Goal: Check status

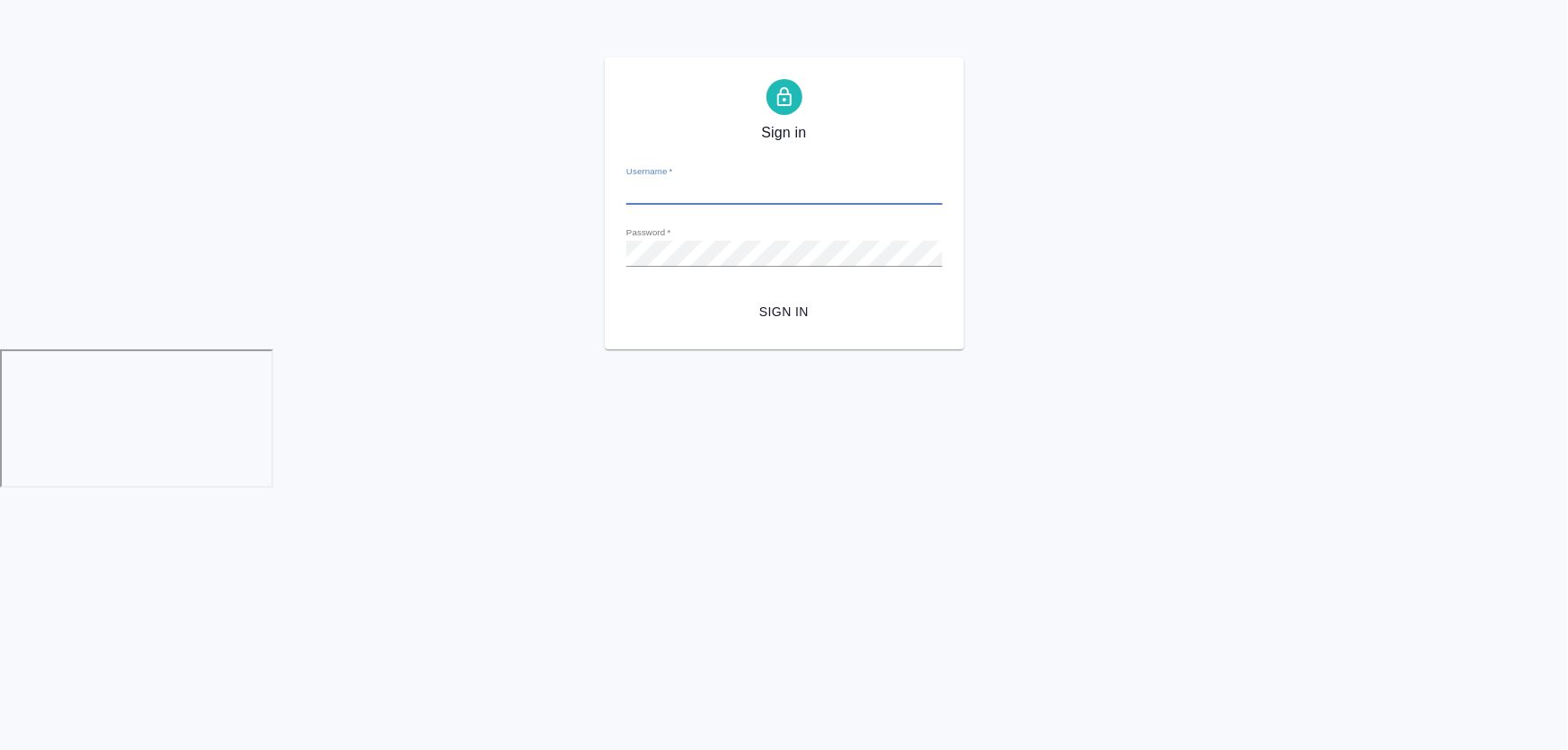
type input "d.zhukova@awatera.com"
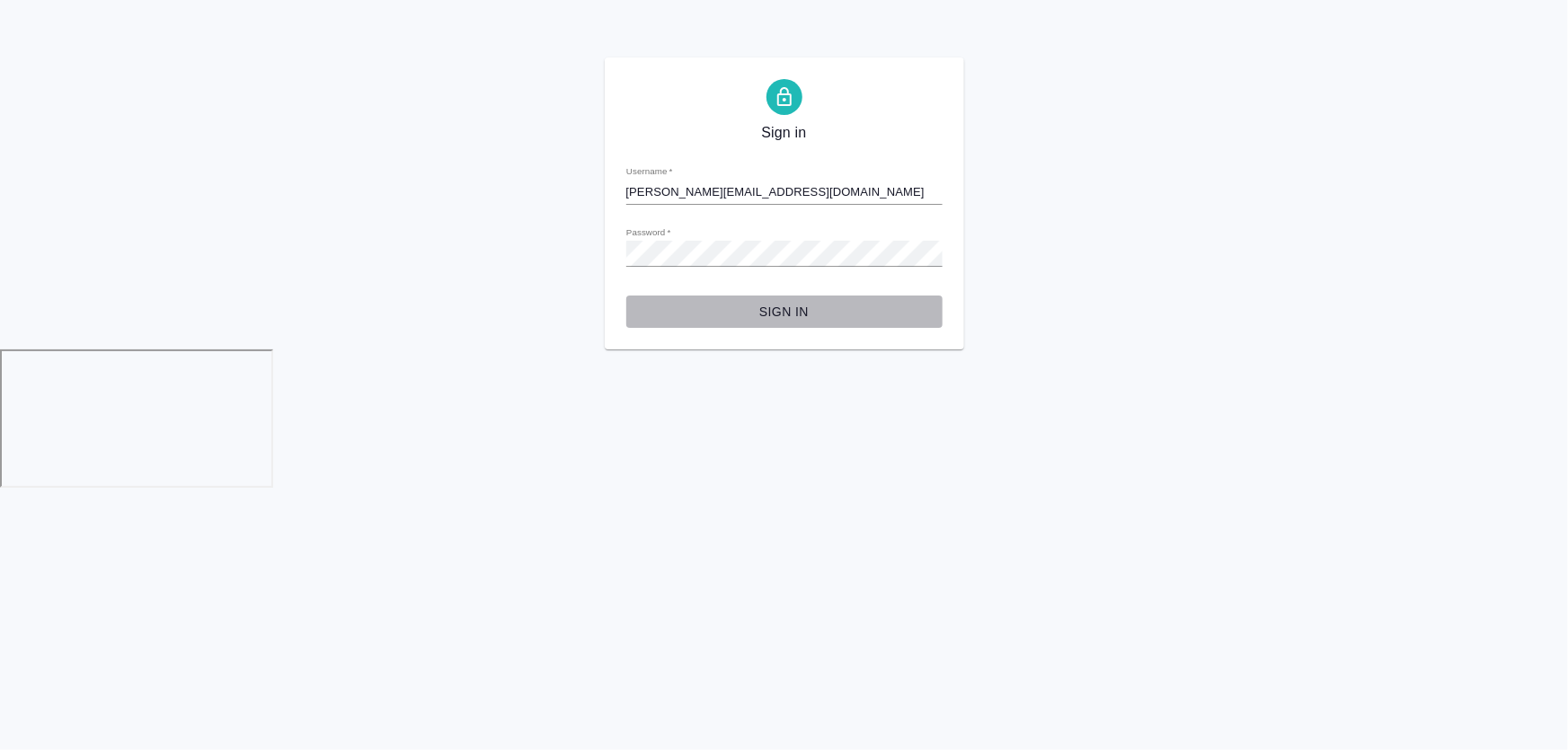
click at [788, 327] on button "Sign in" at bounding box center [784, 312] width 316 height 33
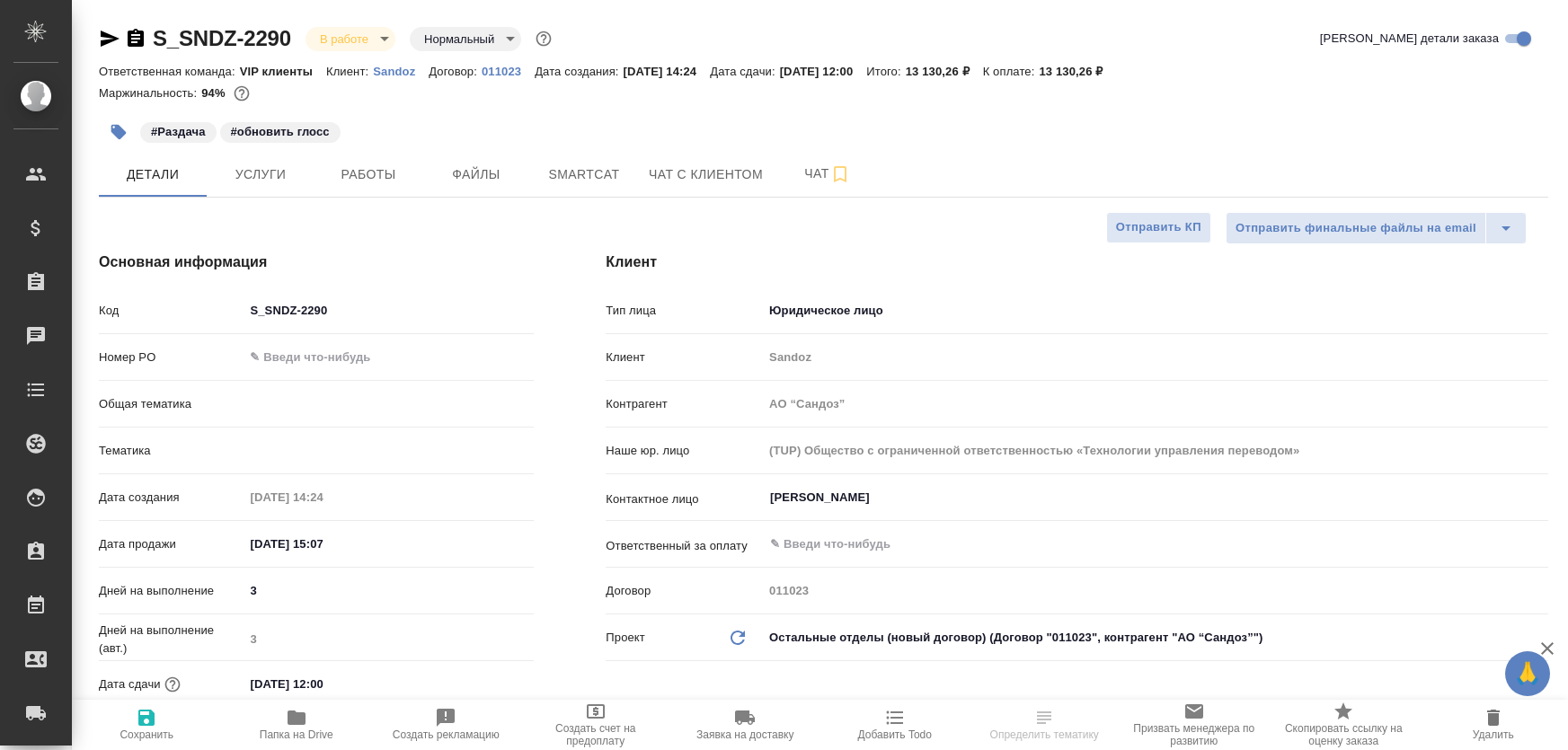
select select "RU"
type input "VIP клиенты"
click at [603, 178] on span "Smartcat" at bounding box center [584, 175] width 86 height 22
type input "Горшкова Валентина"
type input "Комаров Роман"
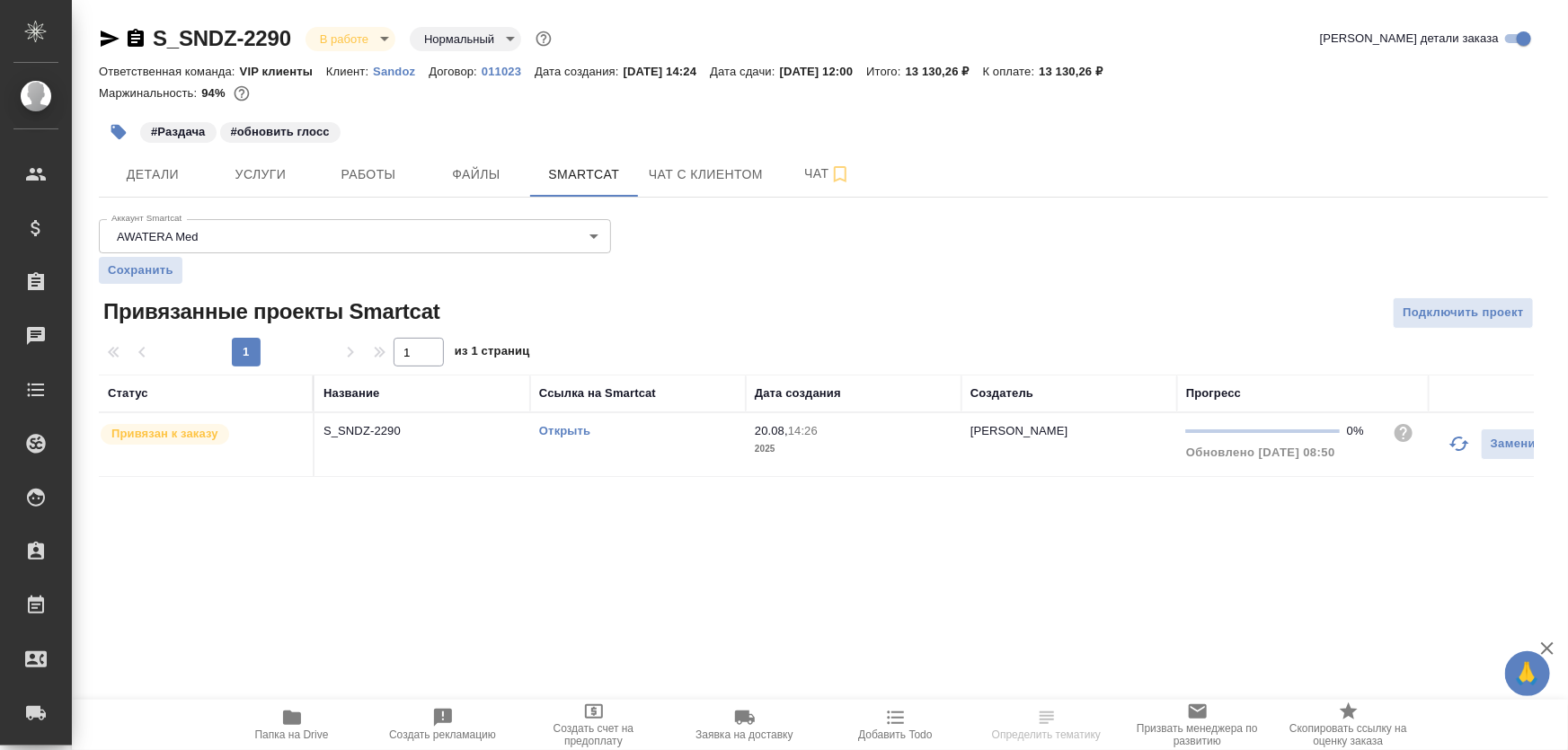
click at [440, 466] on td "S_SNDZ-2290" at bounding box center [422, 445] width 216 height 62
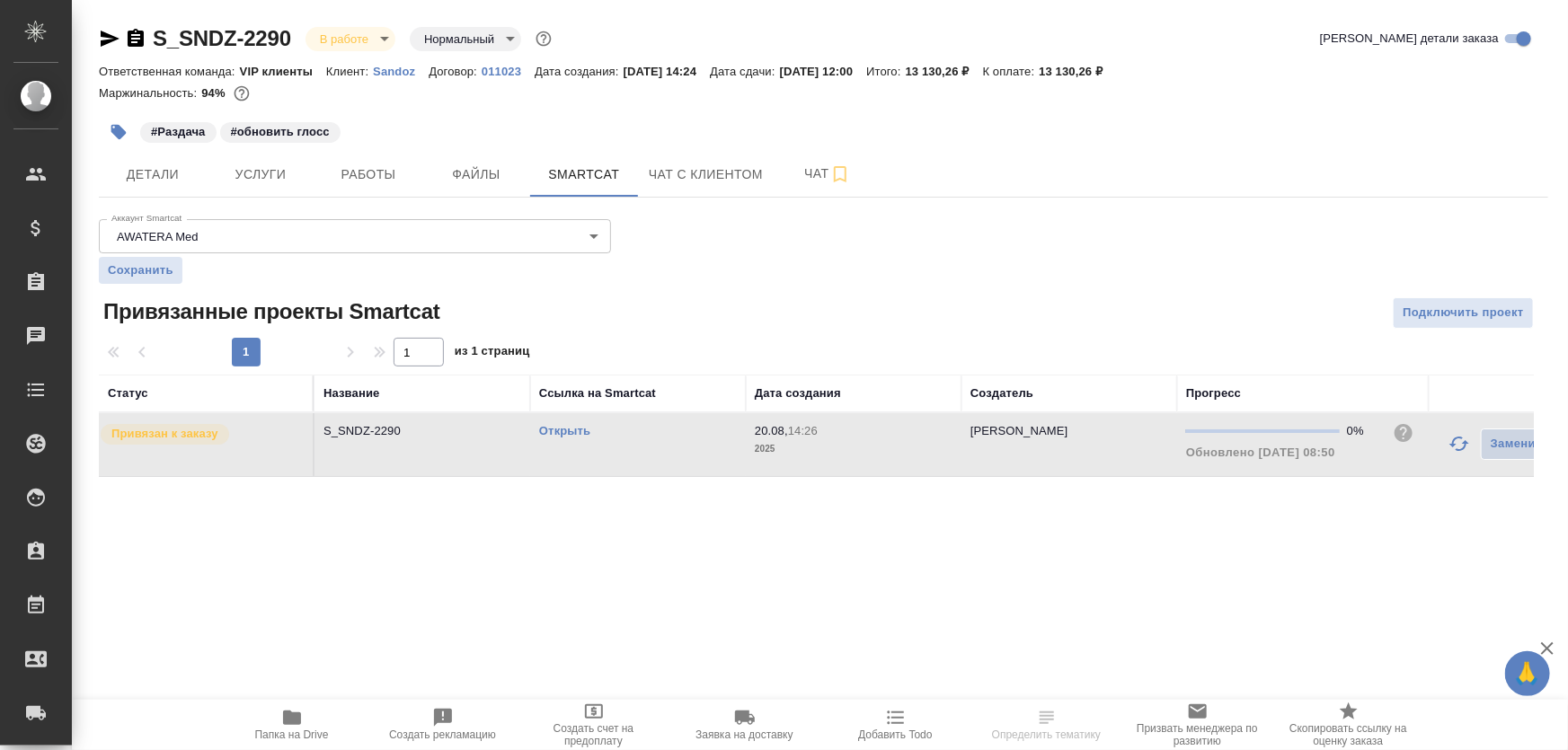
click at [440, 466] on td "S_SNDZ-2290" at bounding box center [422, 445] width 216 height 62
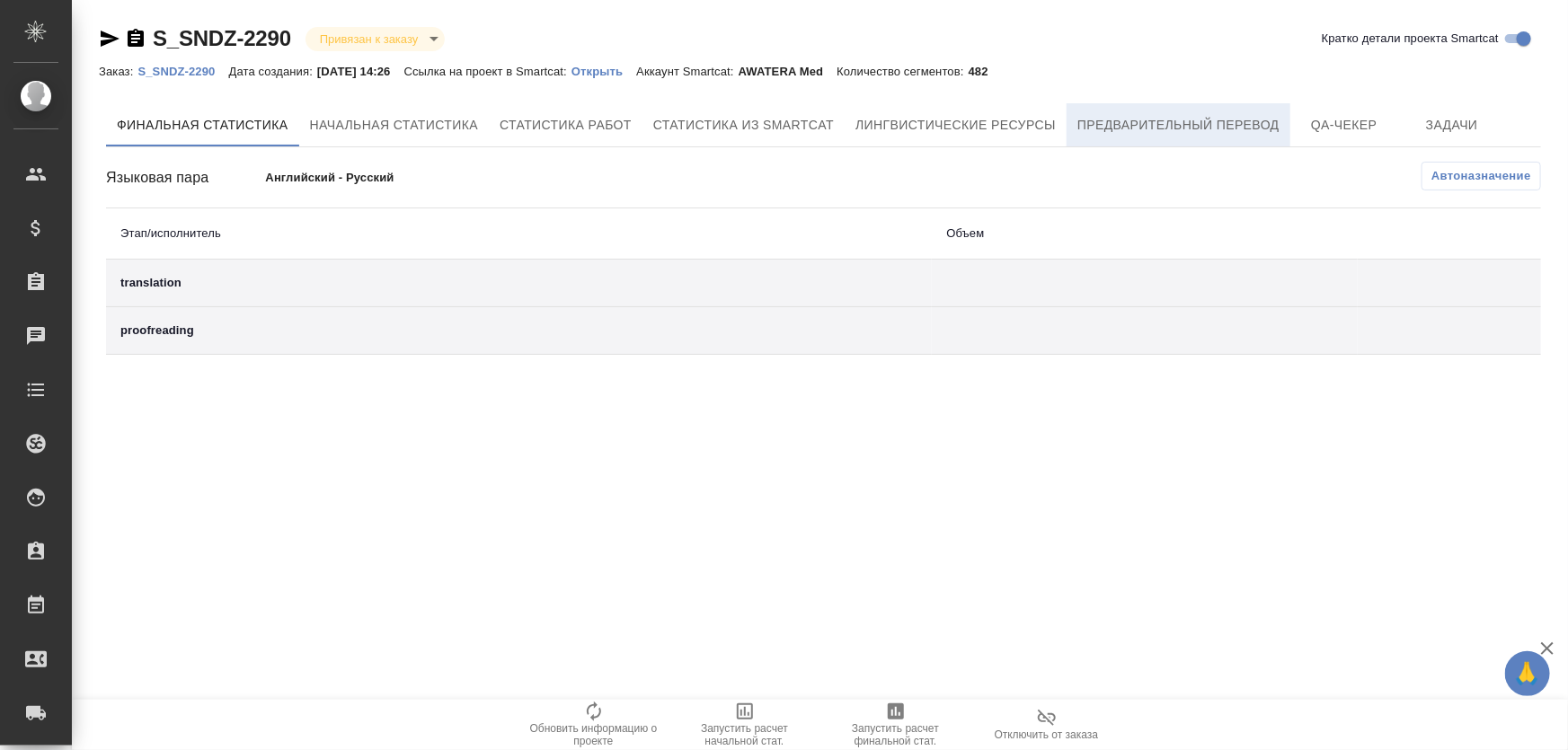
click at [1150, 131] on span "Предварительный перевод" at bounding box center [1178, 125] width 202 height 22
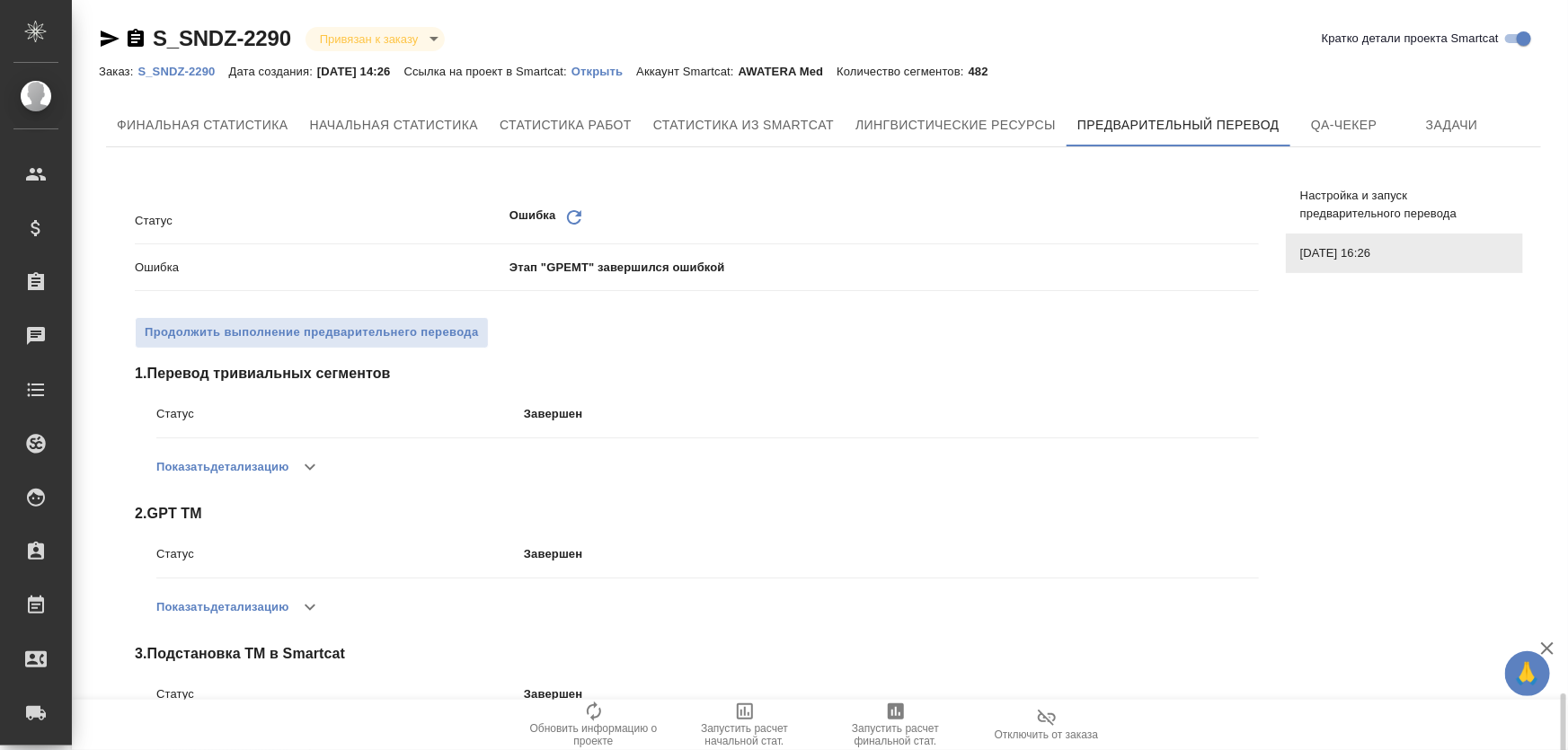
scroll to position [423, 0]
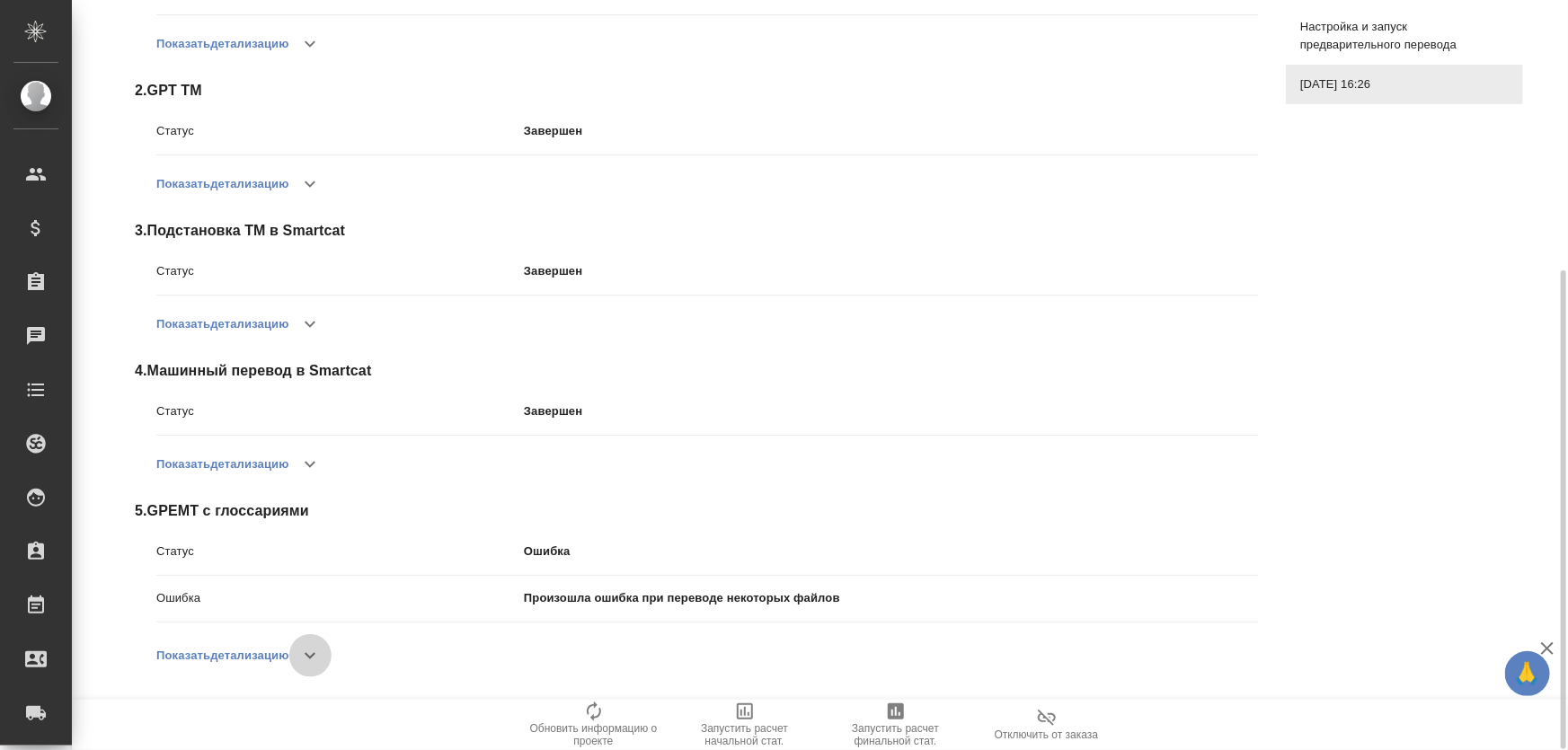
click at [310, 655] on icon "button" at bounding box center [309, 655] width 21 height 21
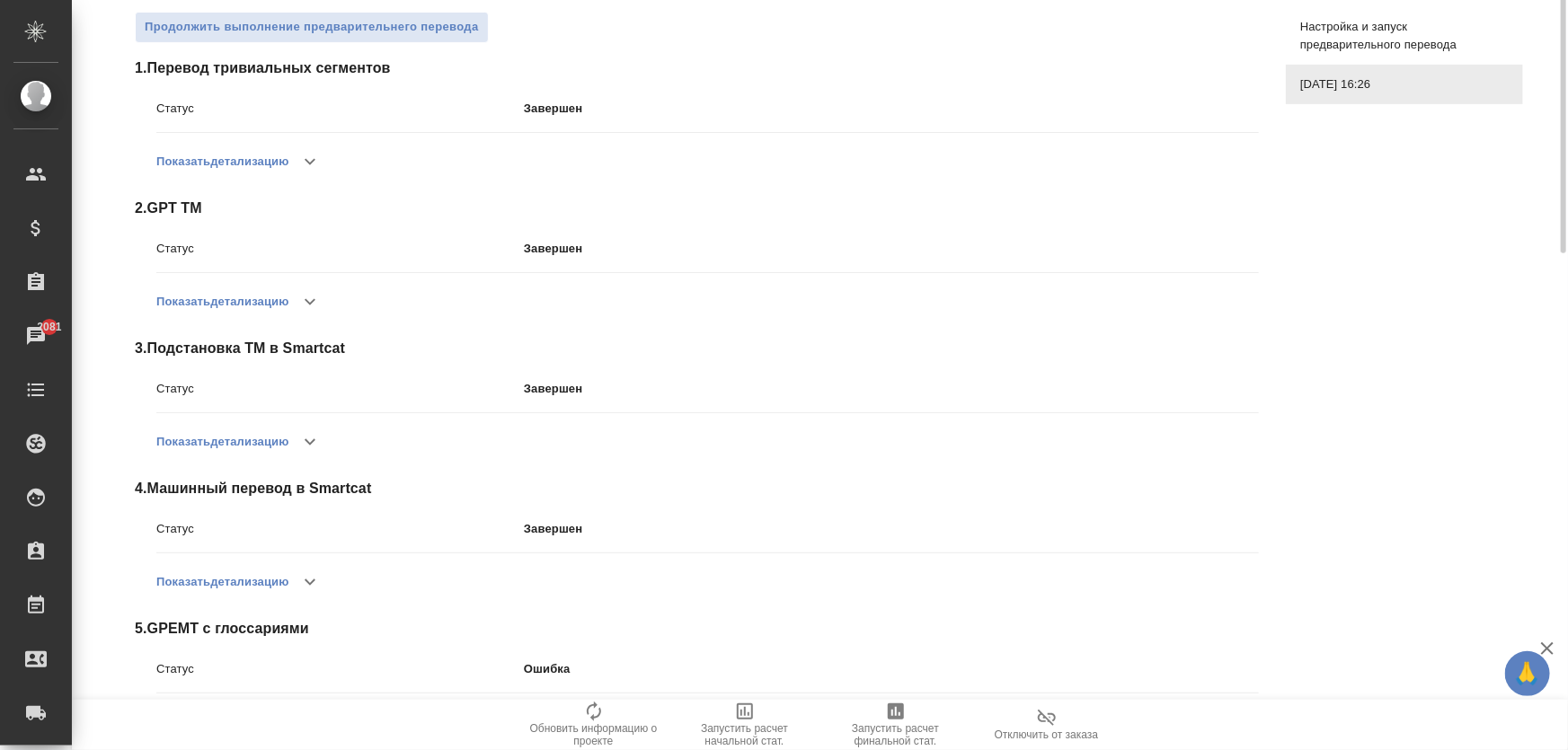
scroll to position [0, 0]
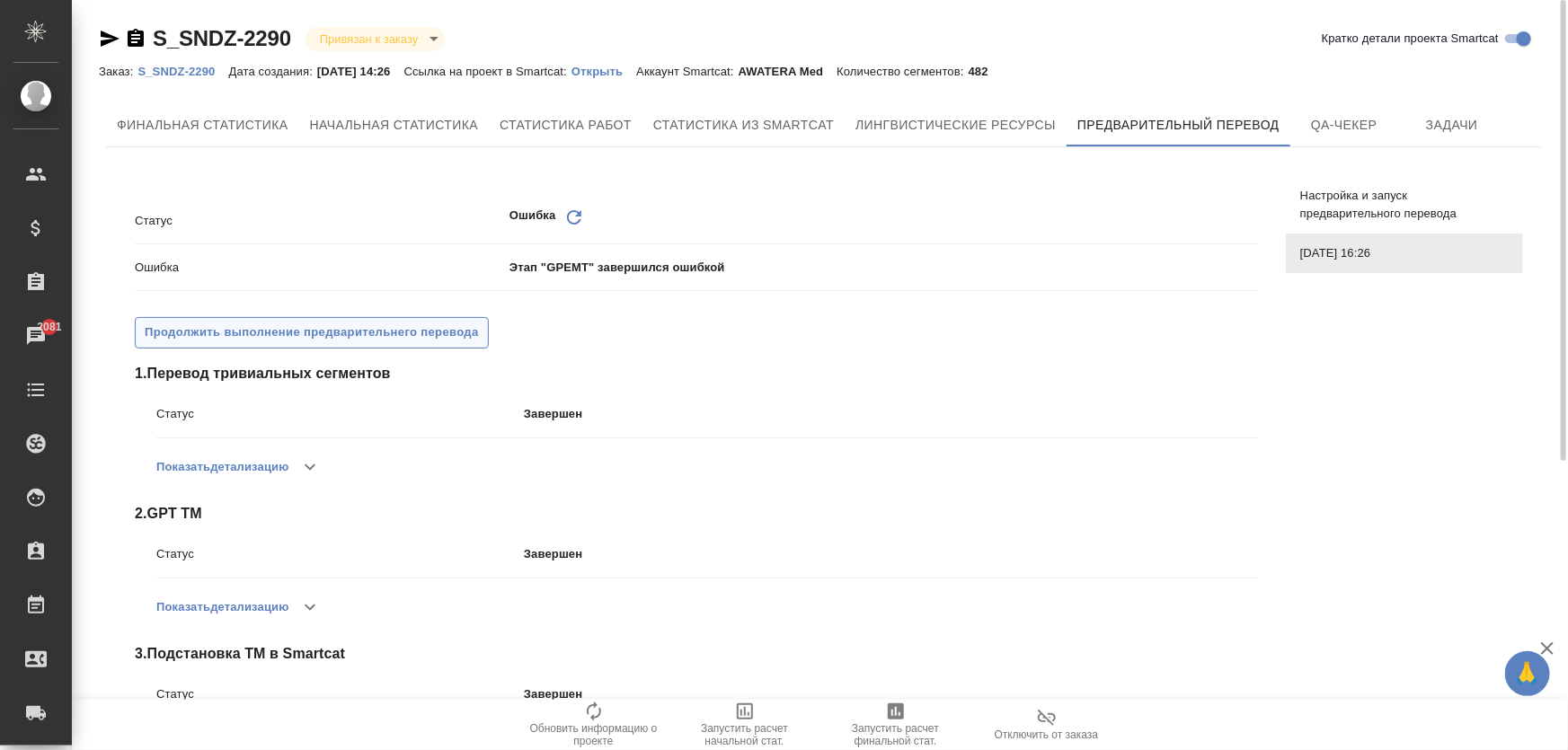
click at [463, 324] on span "Продолжить выполнение предварительнего перевода" at bounding box center [312, 333] width 335 height 20
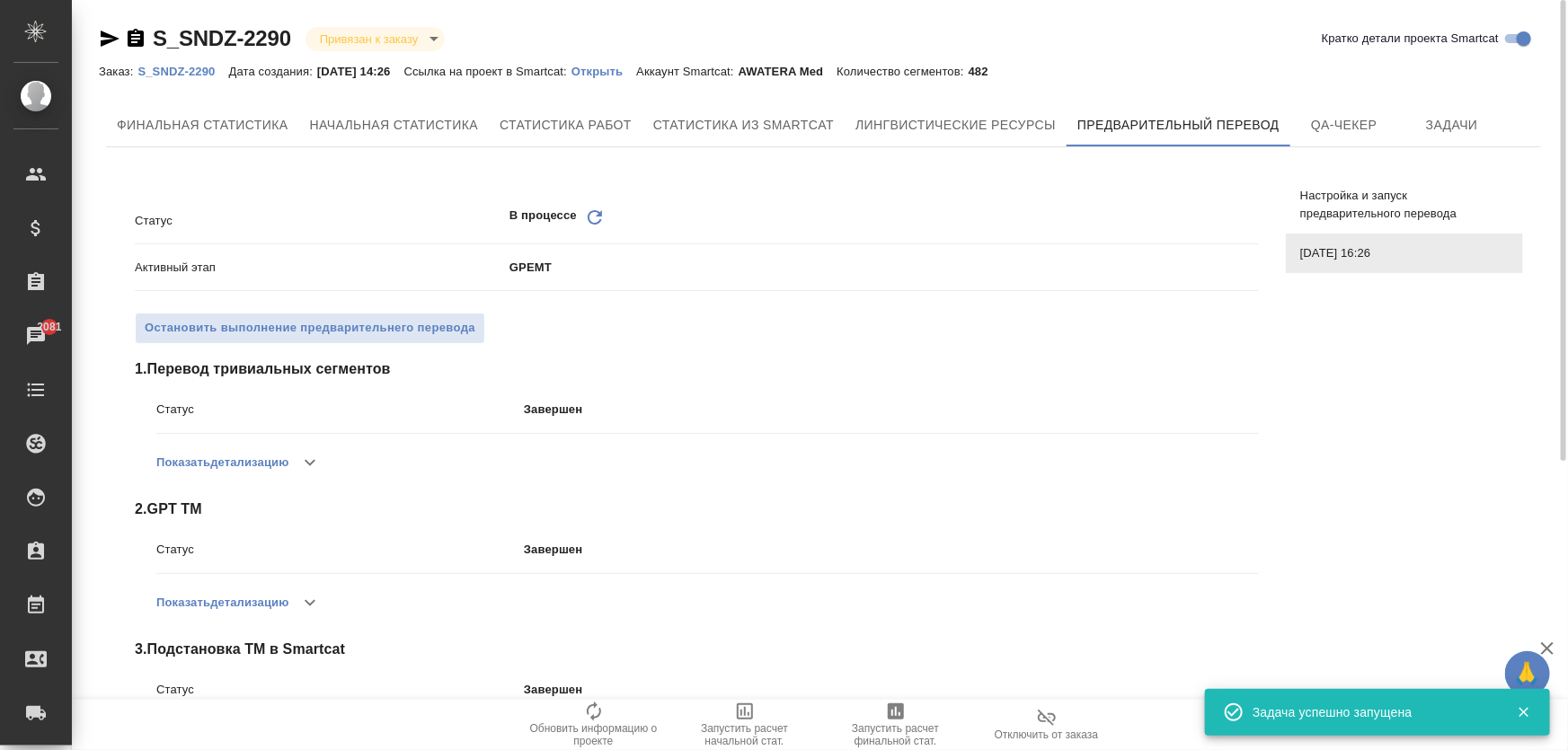
scroll to position [369, 0]
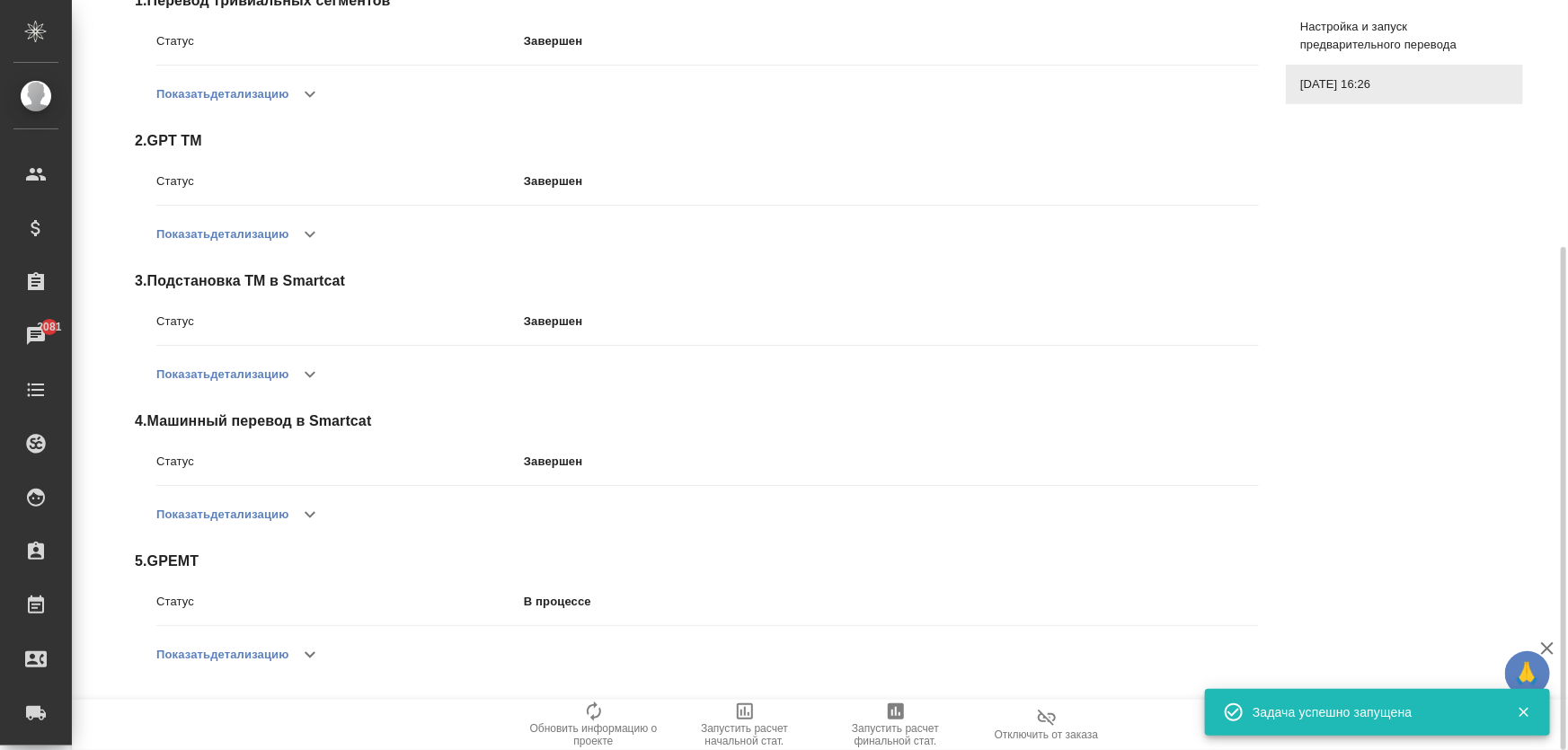
click at [303, 662] on icon "button" at bounding box center [309, 654] width 21 height 21
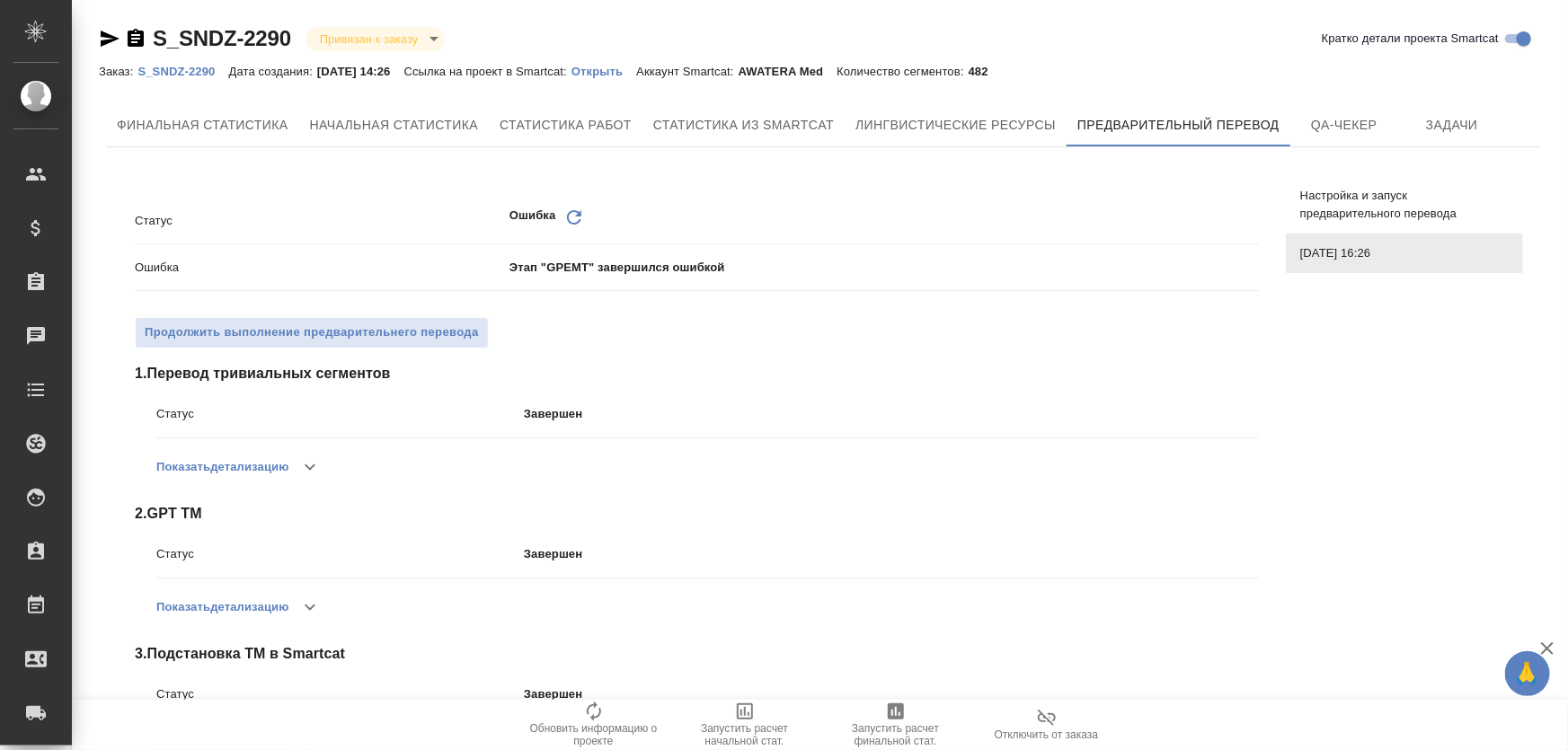
scroll to position [423, 0]
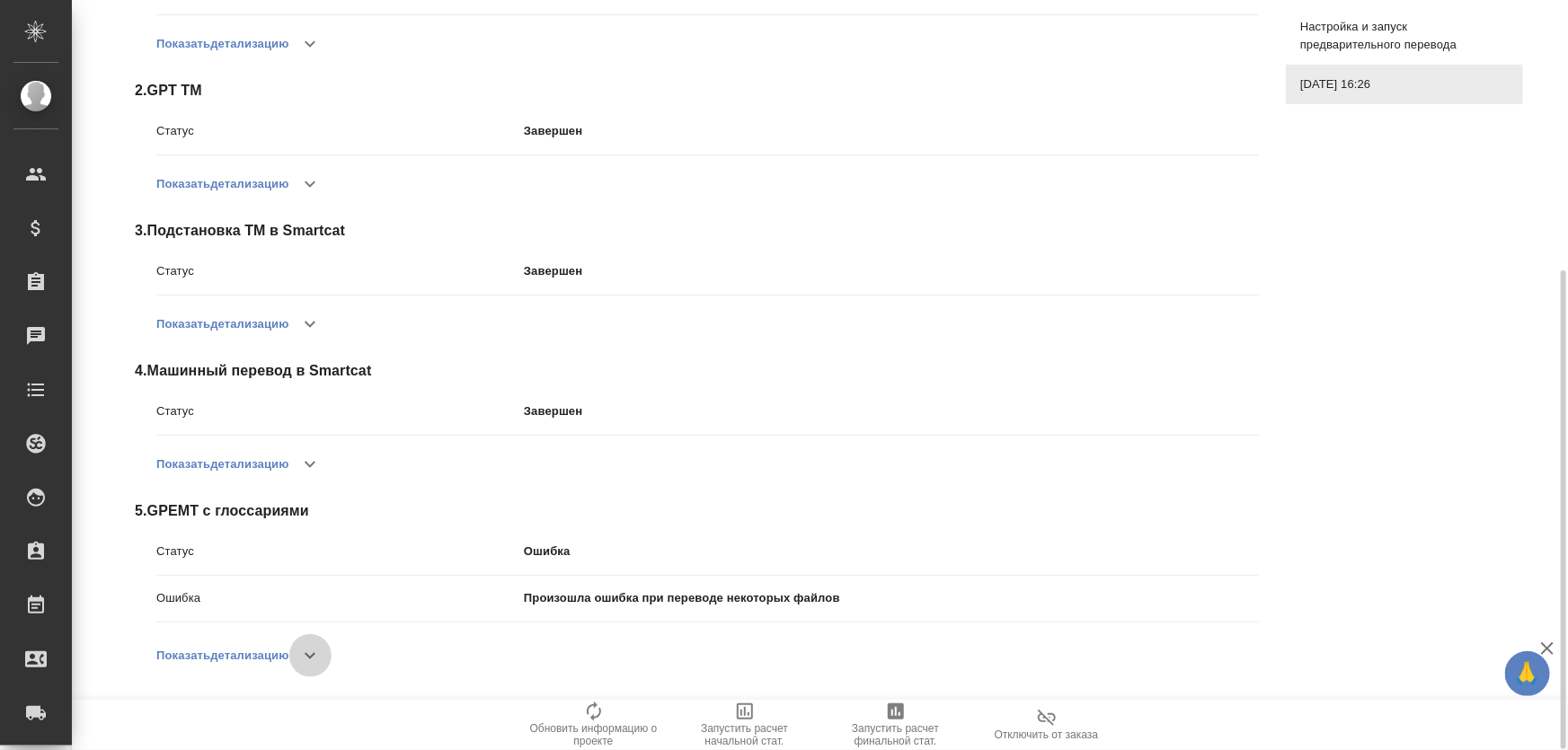
click at [310, 650] on icon "button" at bounding box center [309, 655] width 21 height 21
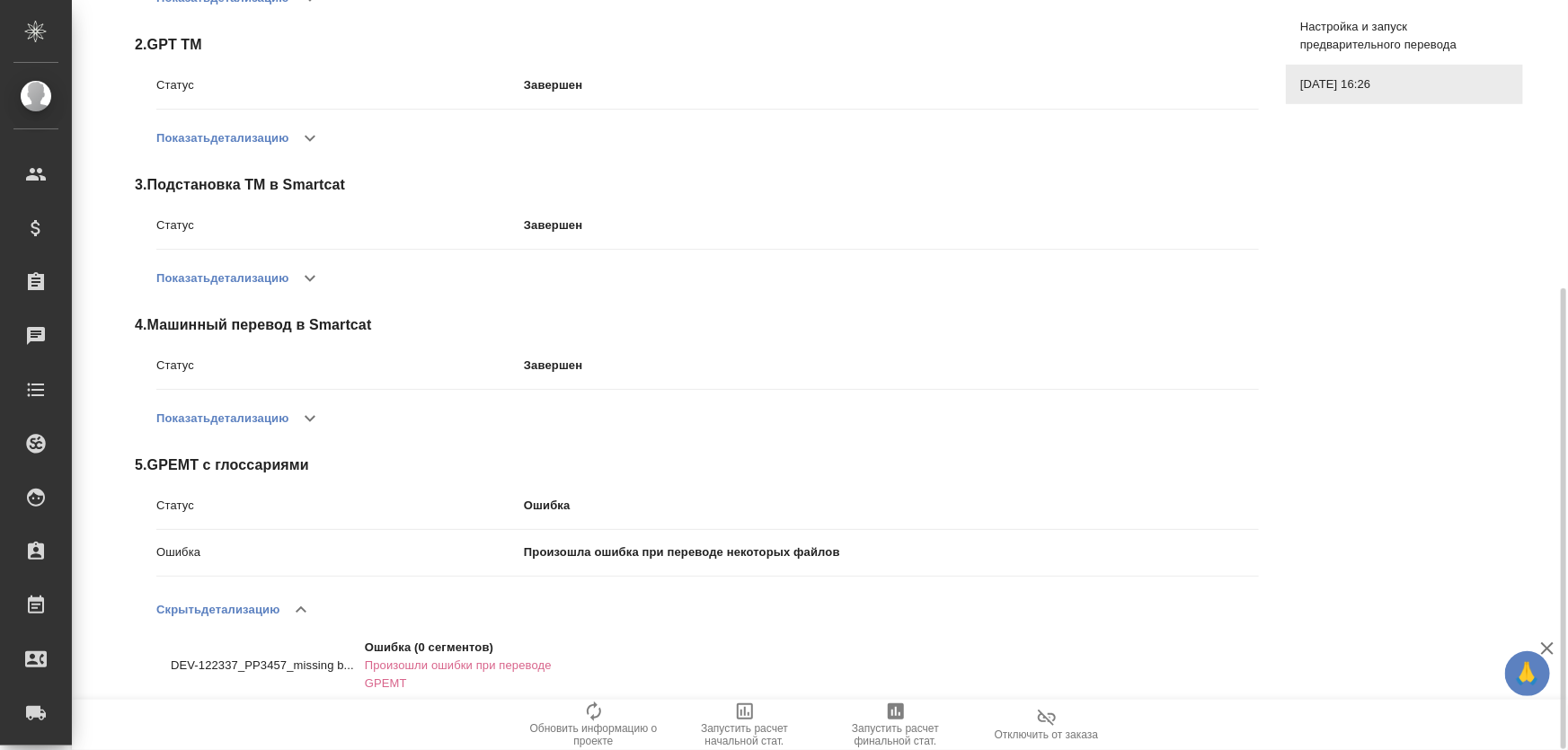
scroll to position [0, 0]
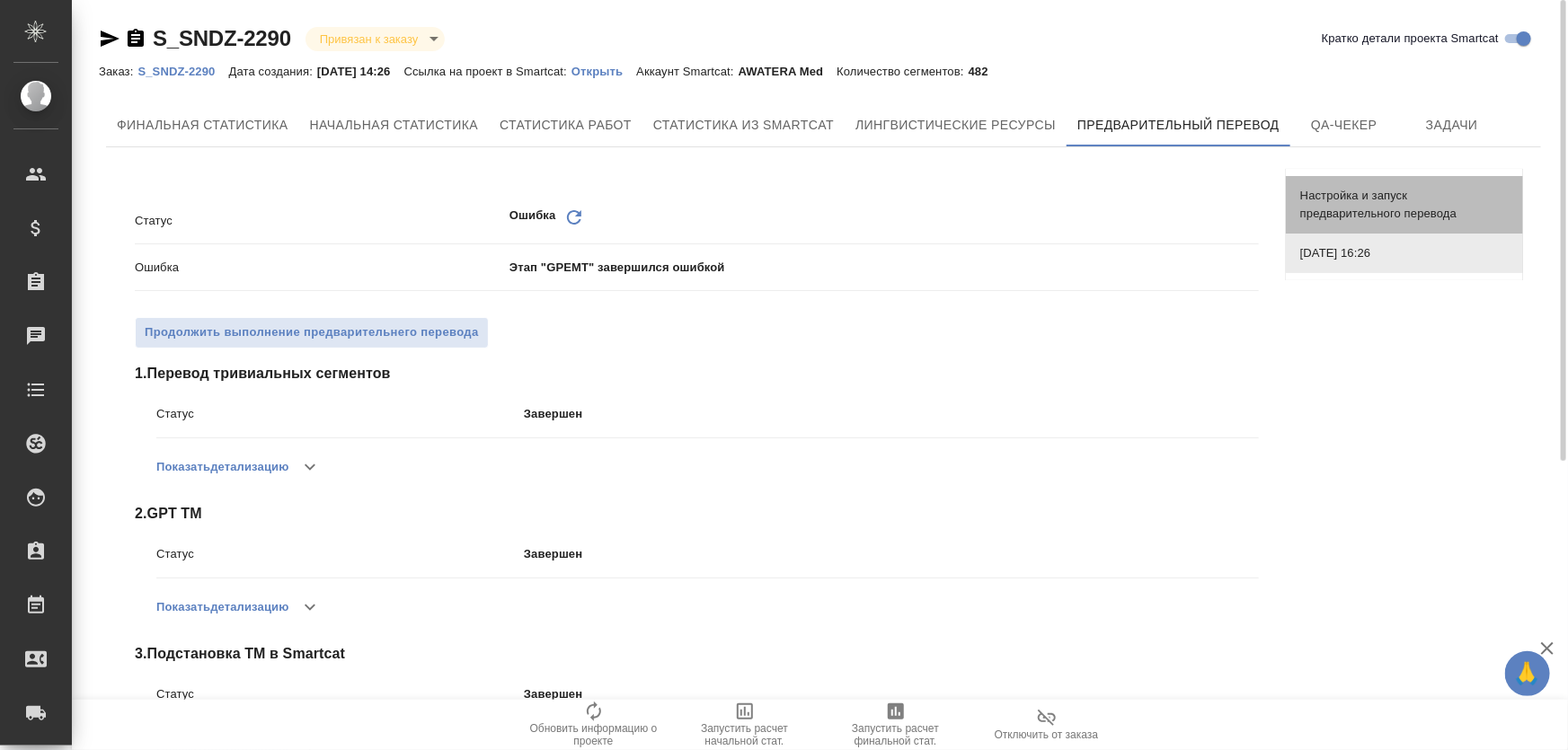
click at [1353, 195] on span "Настройка и запуск предварительного перевода" at bounding box center [1403, 204] width 209 height 36
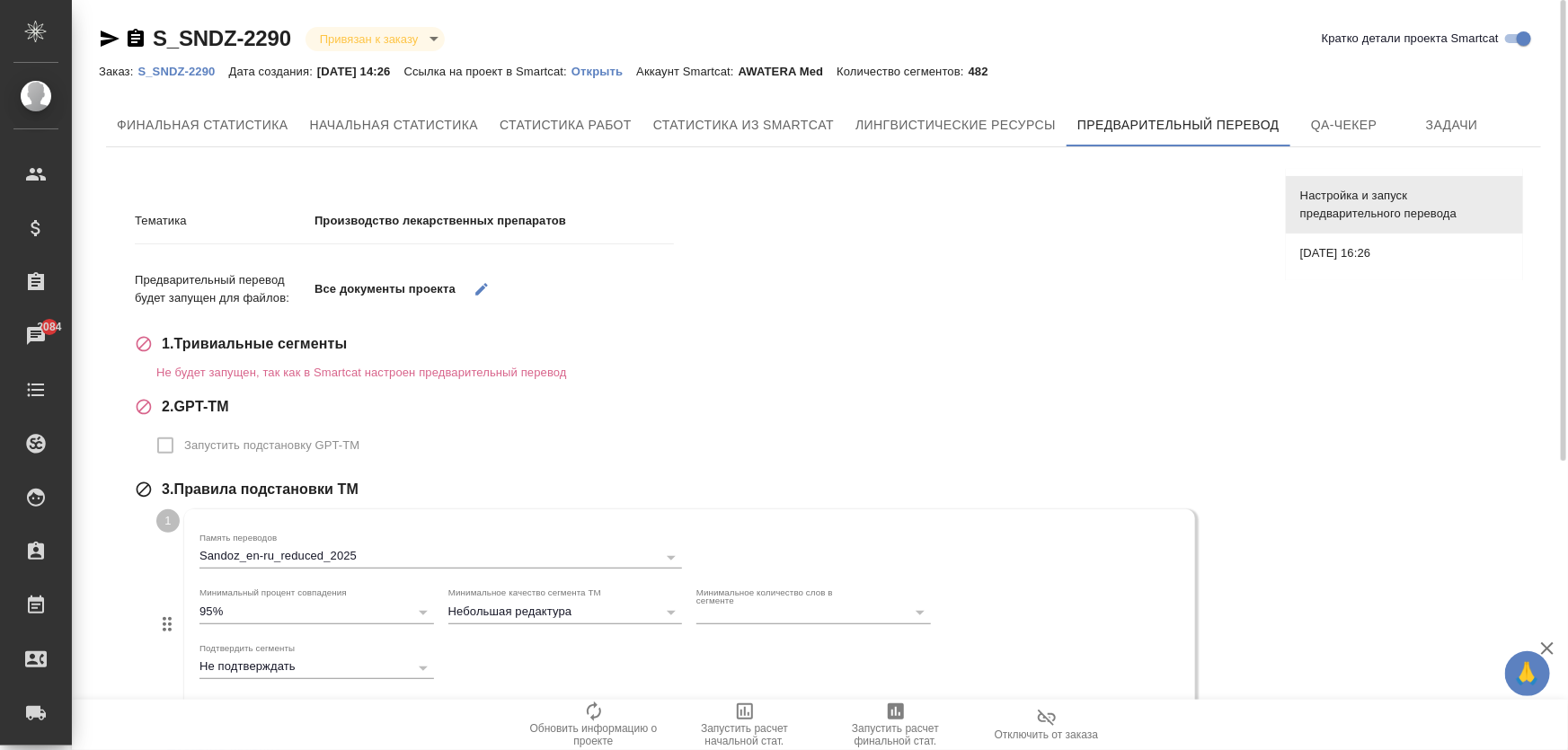
scroll to position [362, 0]
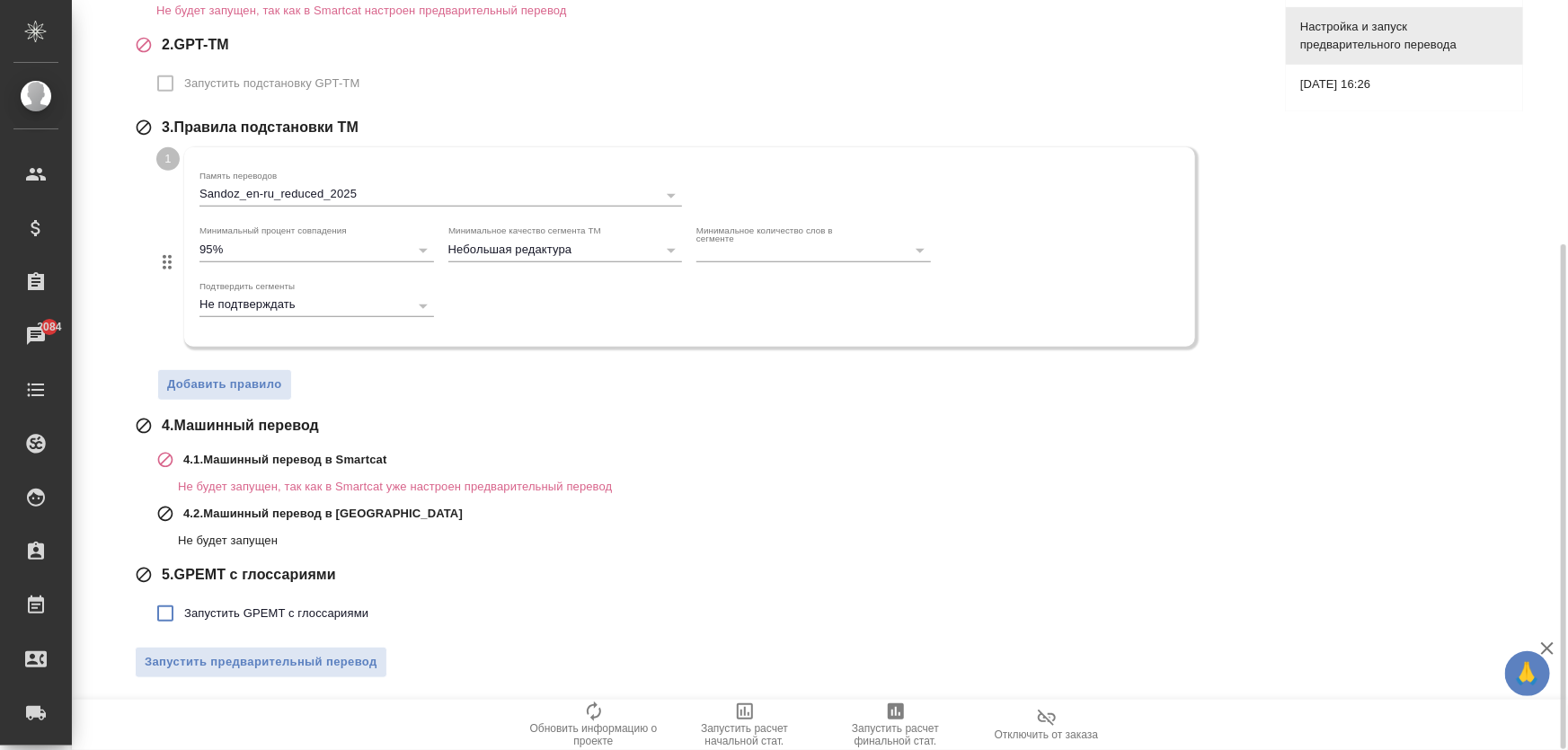
click at [342, 608] on span "Запустить GPEMT с глоссариями" at bounding box center [276, 614] width 184 height 18
click at [184, 608] on input "Запустить GPEMT с глоссариями" at bounding box center [165, 613] width 38 height 38
checkbox input "true"
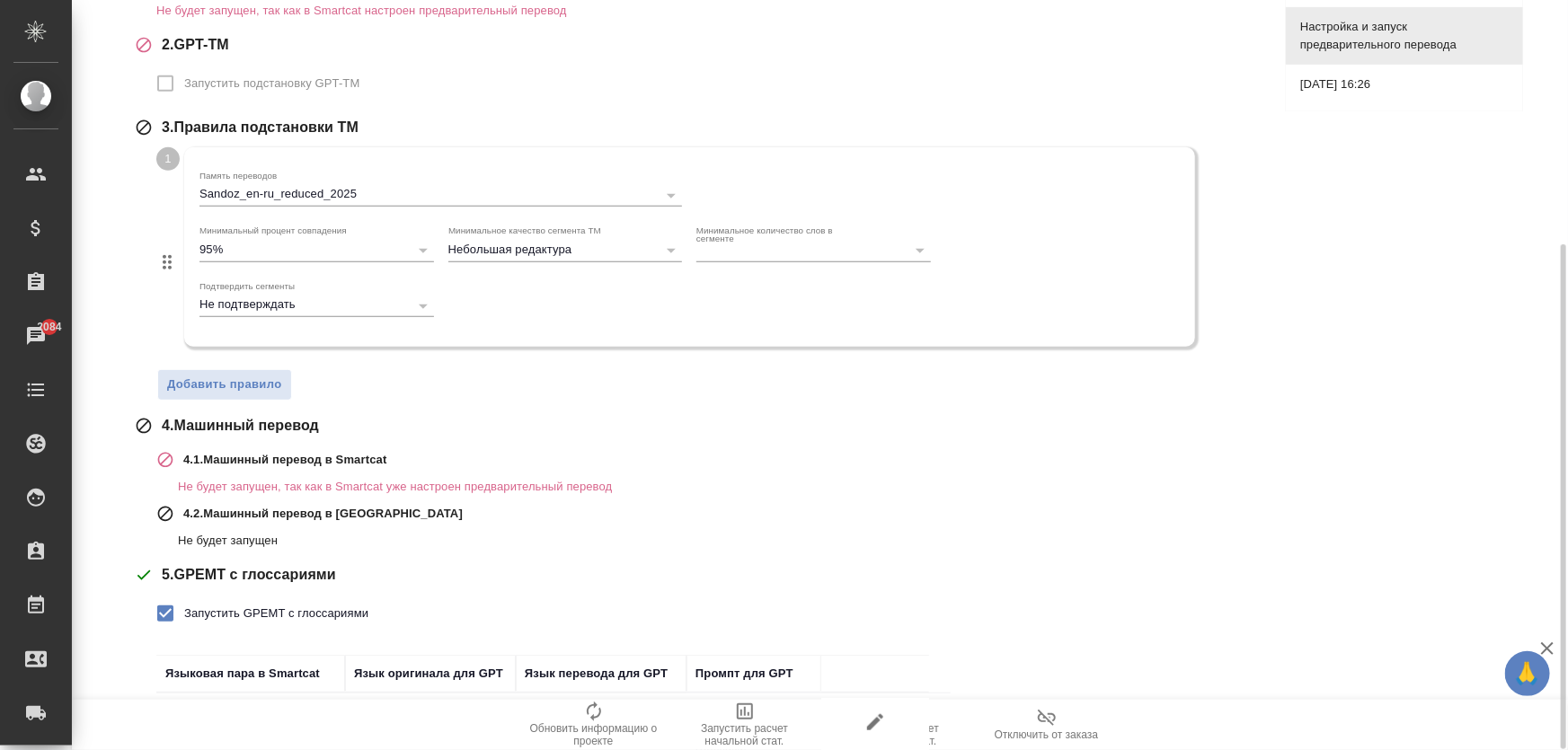
scroll to position [496, 0]
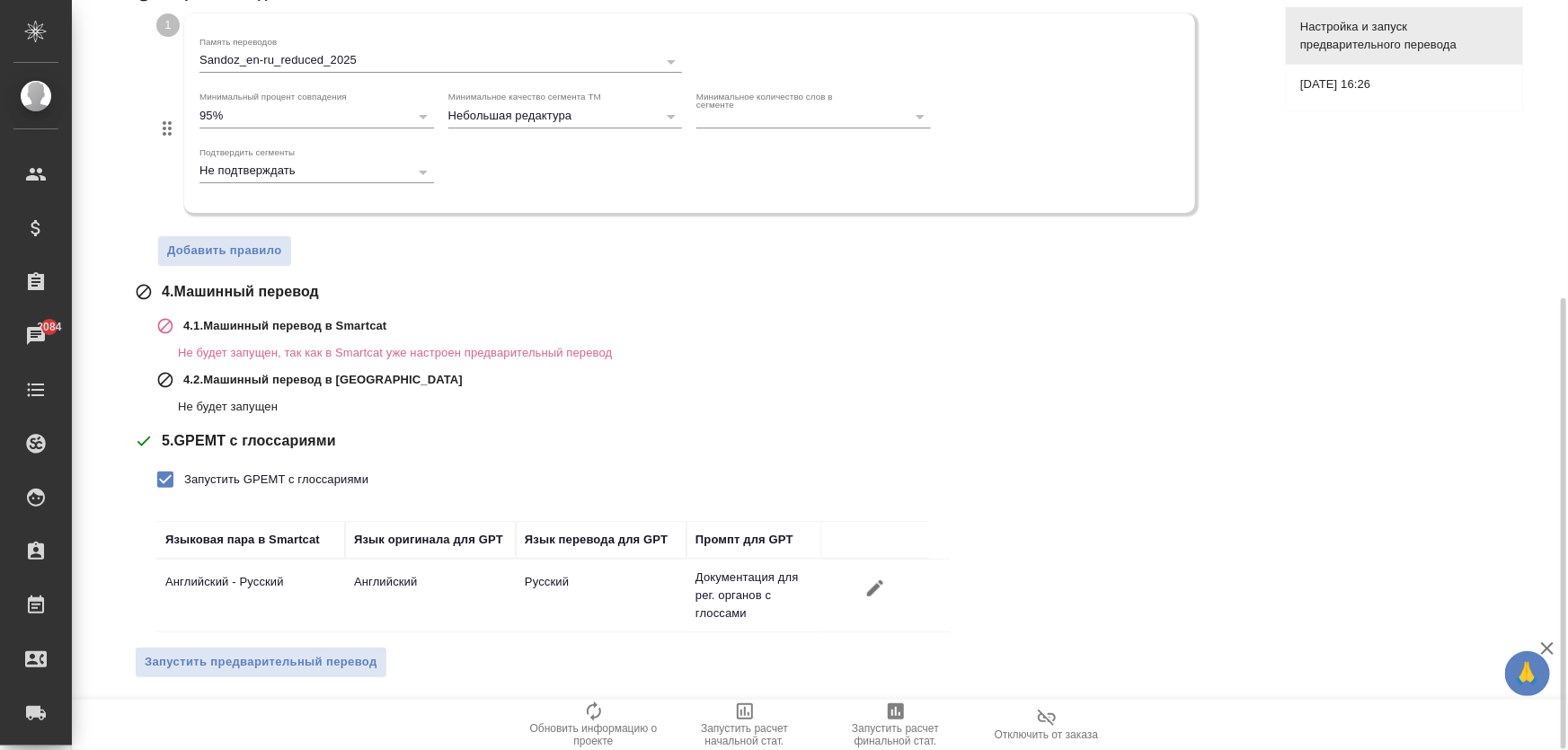
click at [337, 653] on span "Запустить предварительный перевод" at bounding box center [260, 663] width 233 height 20
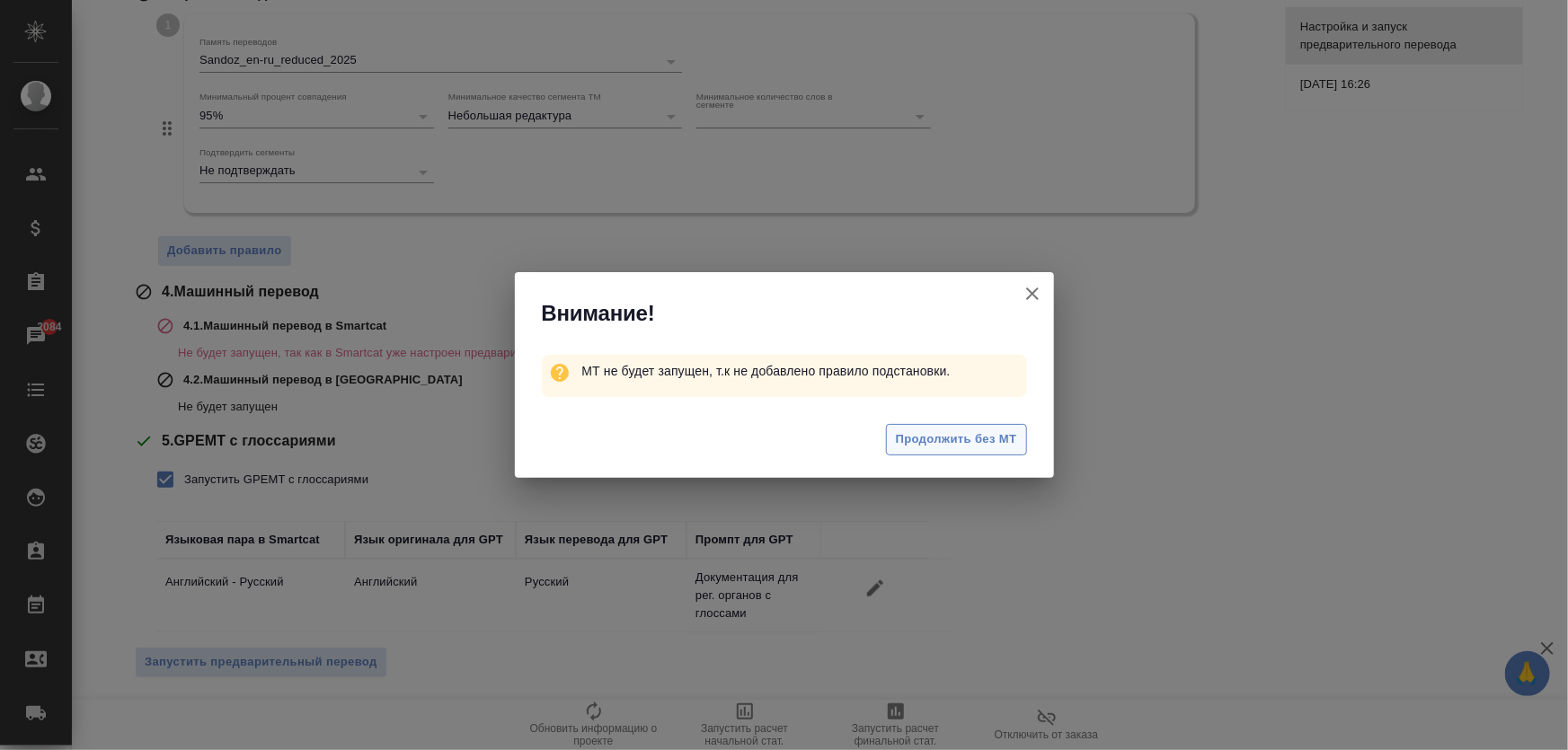
click at [935, 454] on button "Продолжить без МТ" at bounding box center [956, 439] width 141 height 31
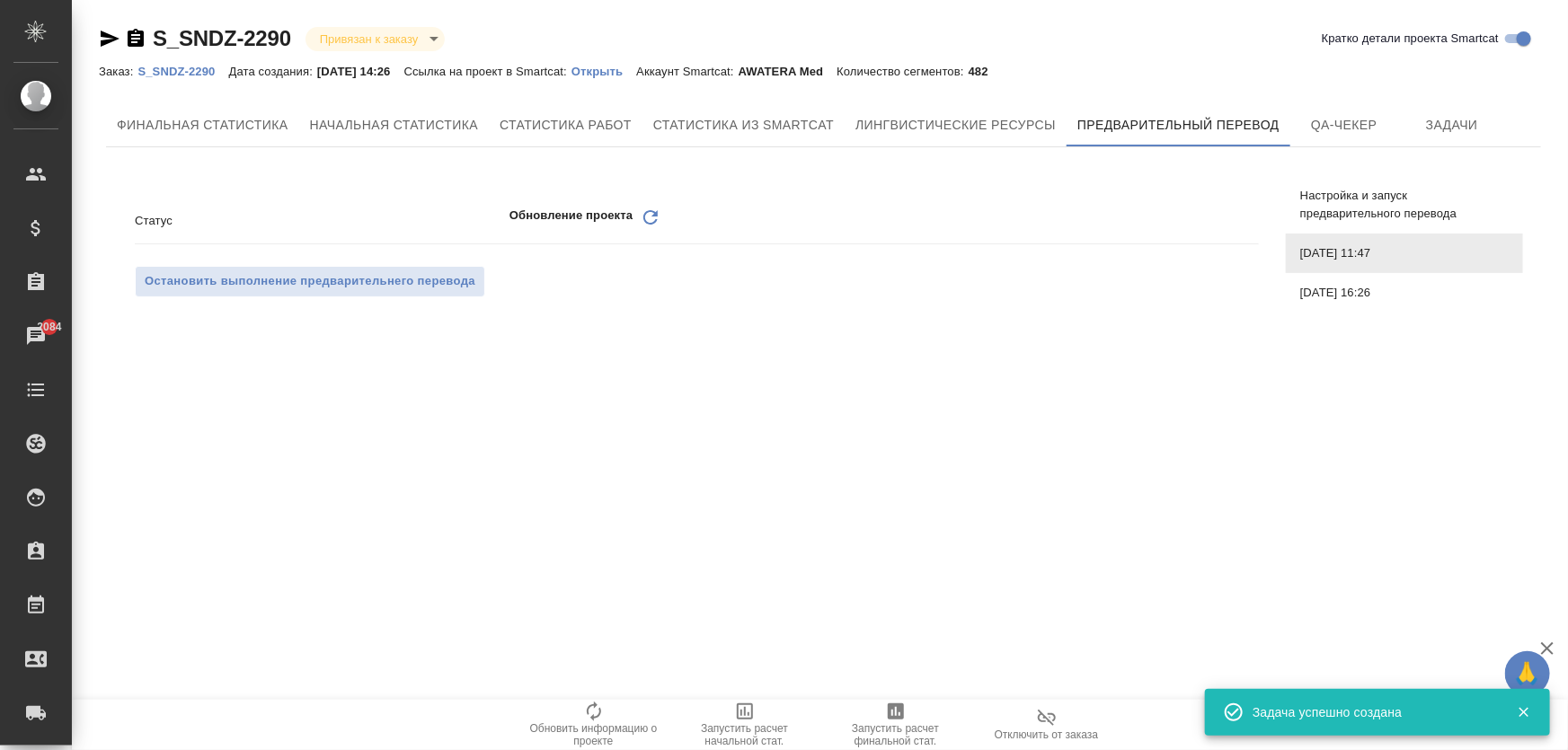
scroll to position [0, 0]
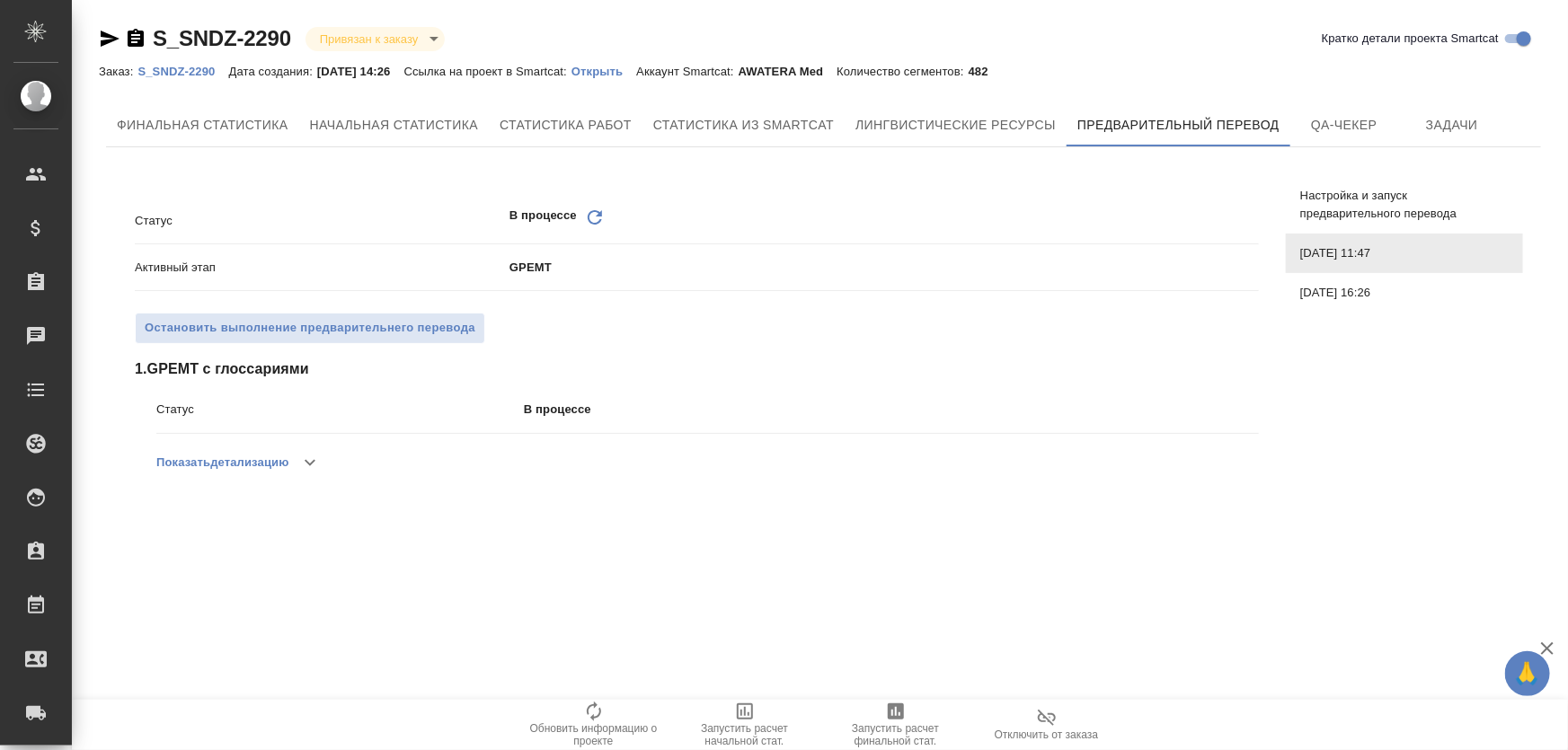
click at [283, 461] on button "Показать детализацию" at bounding box center [222, 462] width 132 height 43
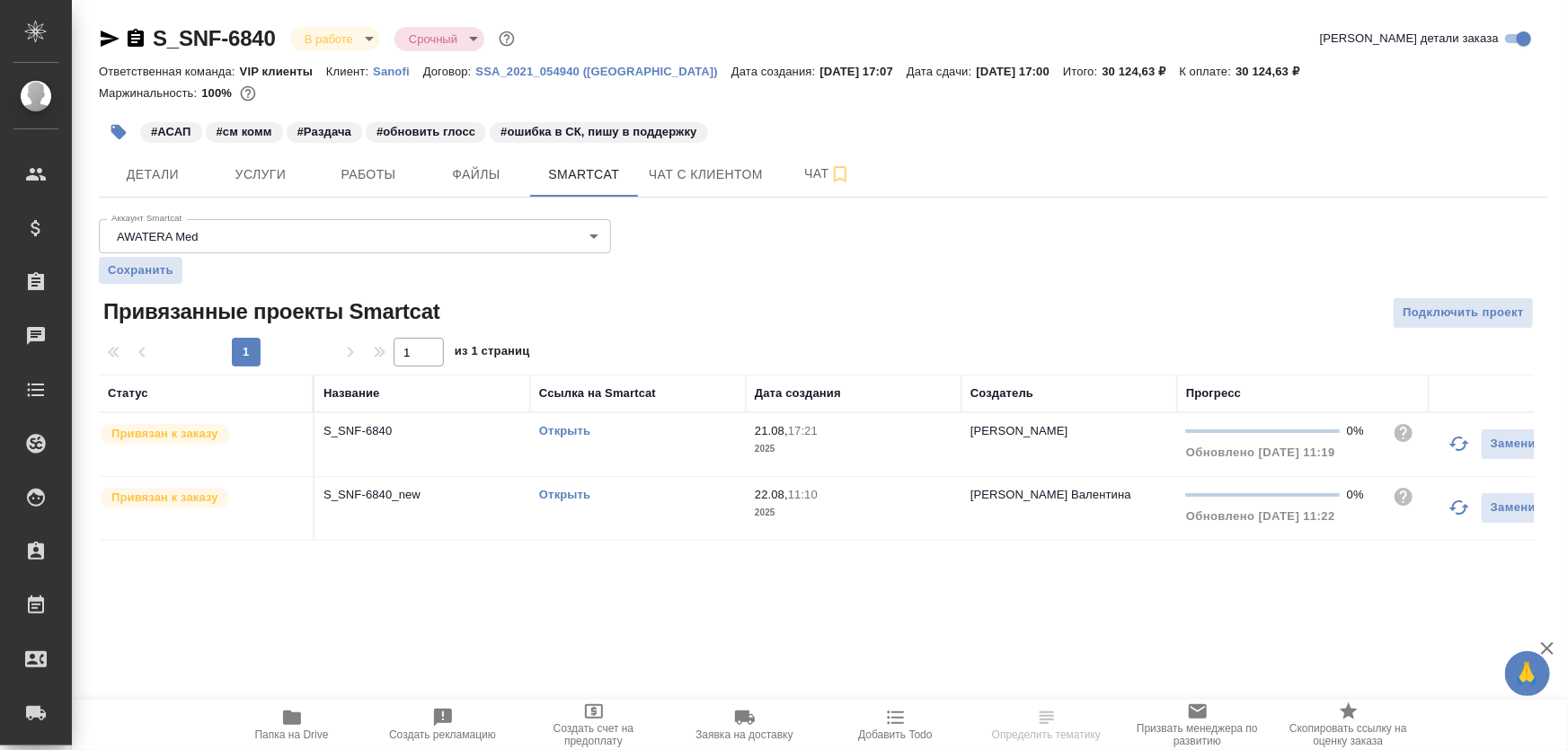
click at [471, 439] on td "S_SNF-6840" at bounding box center [422, 445] width 216 height 62
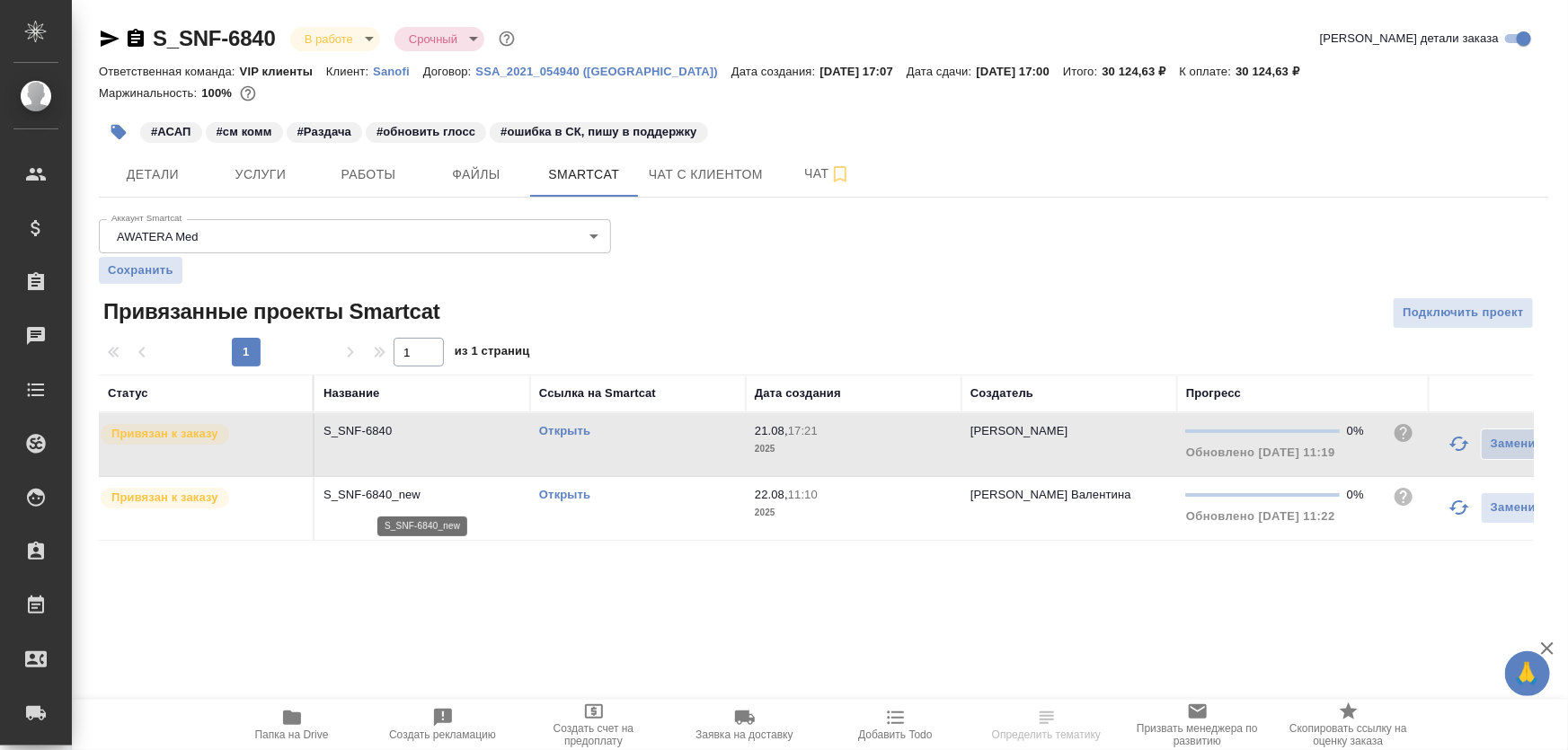
click at [470, 486] on p "S_SNF-6840_new" at bounding box center [422, 495] width 198 height 18
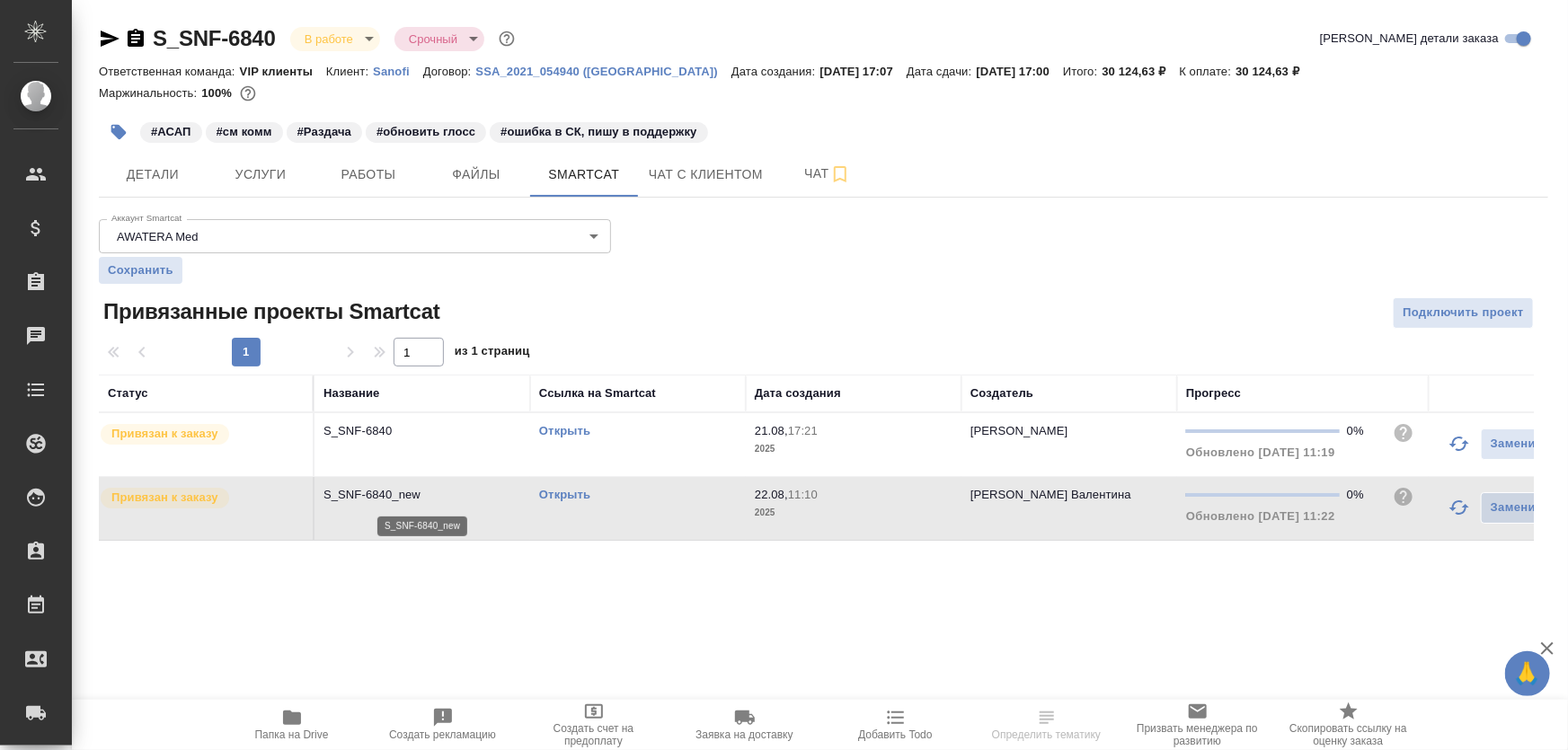
click at [470, 486] on p "S_SNF-6840_new" at bounding box center [422, 495] width 198 height 18
click at [558, 427] on link "Открыть" at bounding box center [564, 430] width 51 height 14
click at [409, 430] on p "S_SNF-6840" at bounding box center [422, 431] width 198 height 18
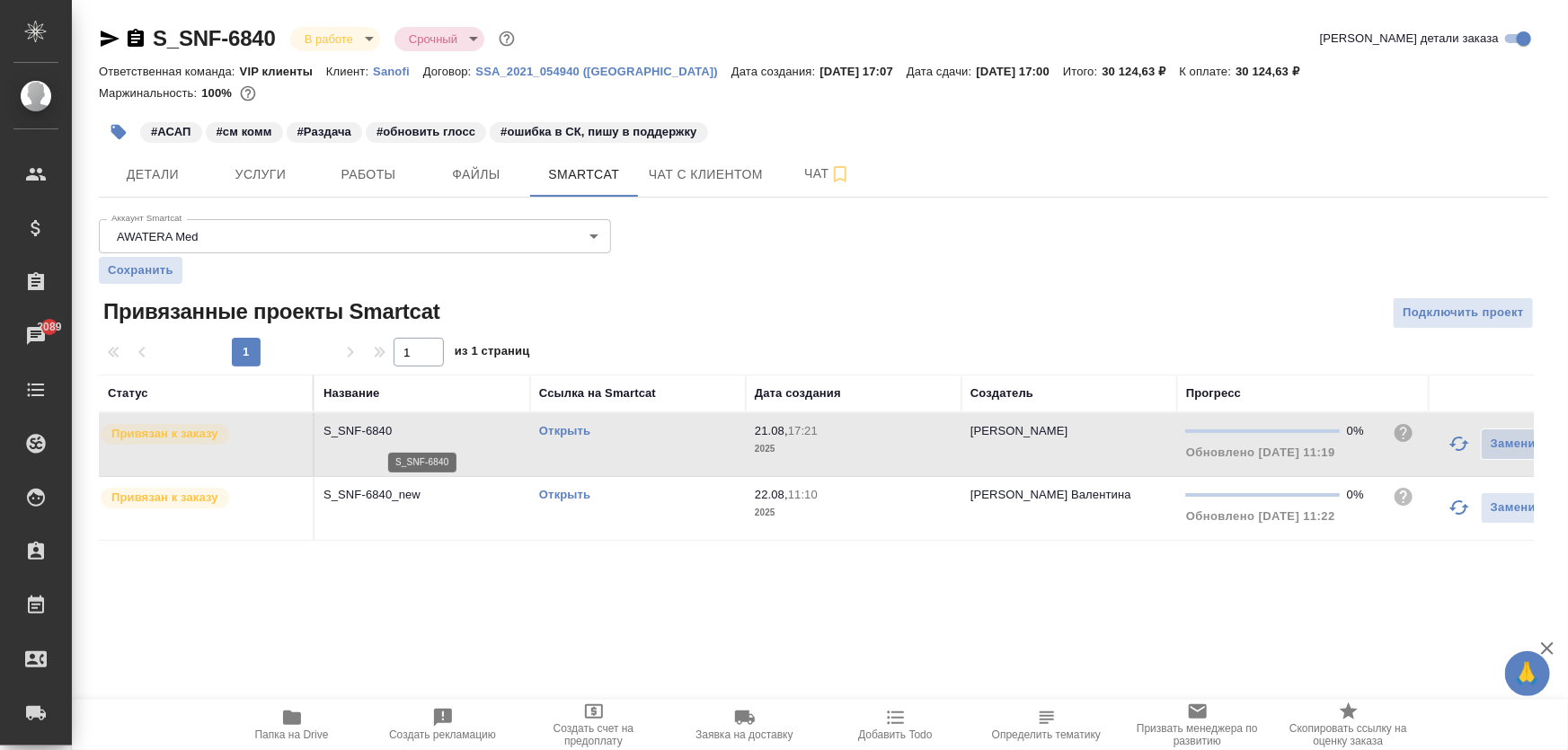
click at [409, 430] on p "S_SNF-6840" at bounding box center [422, 431] width 198 height 18
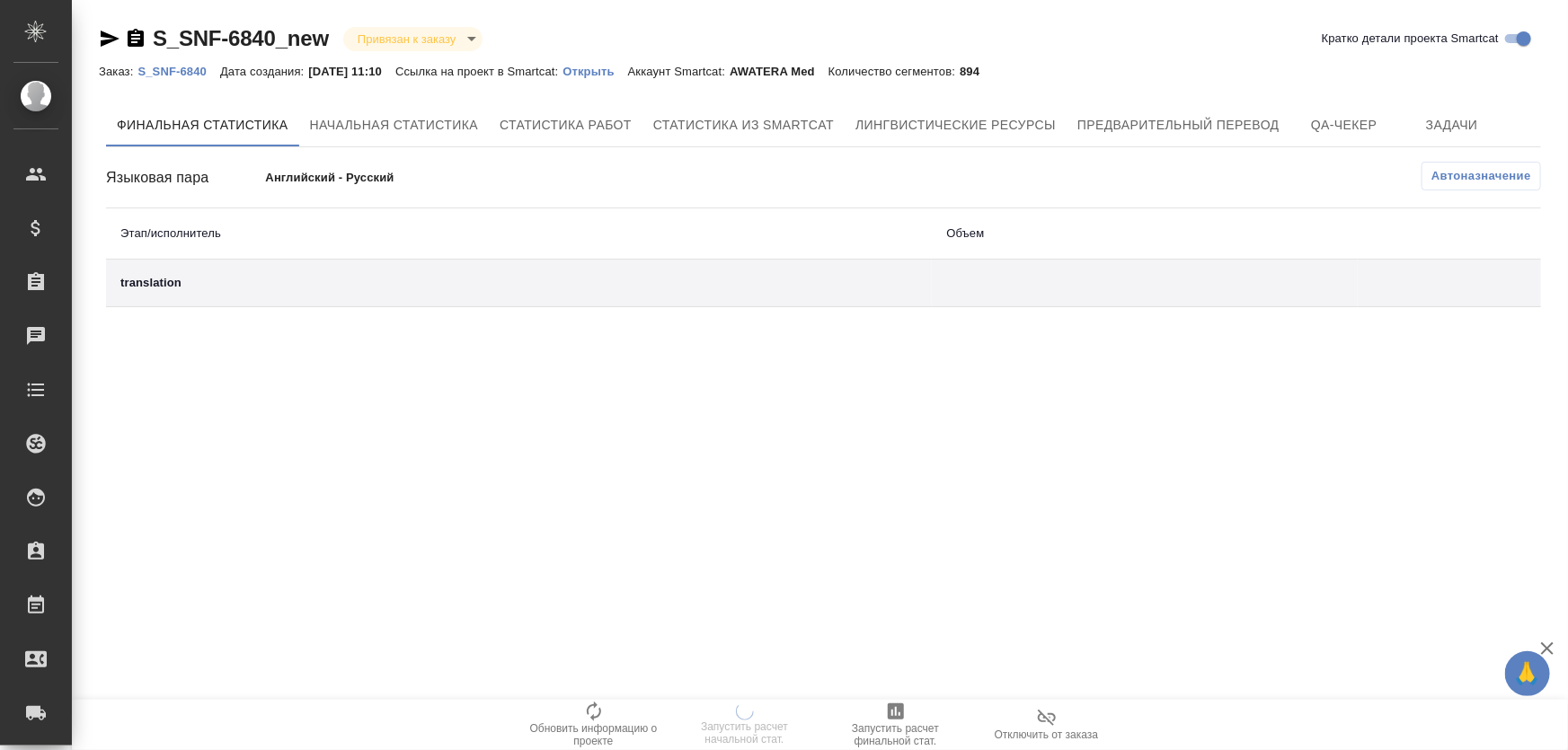
click at [612, 71] on p "Открыть" at bounding box center [595, 71] width 64 height 14
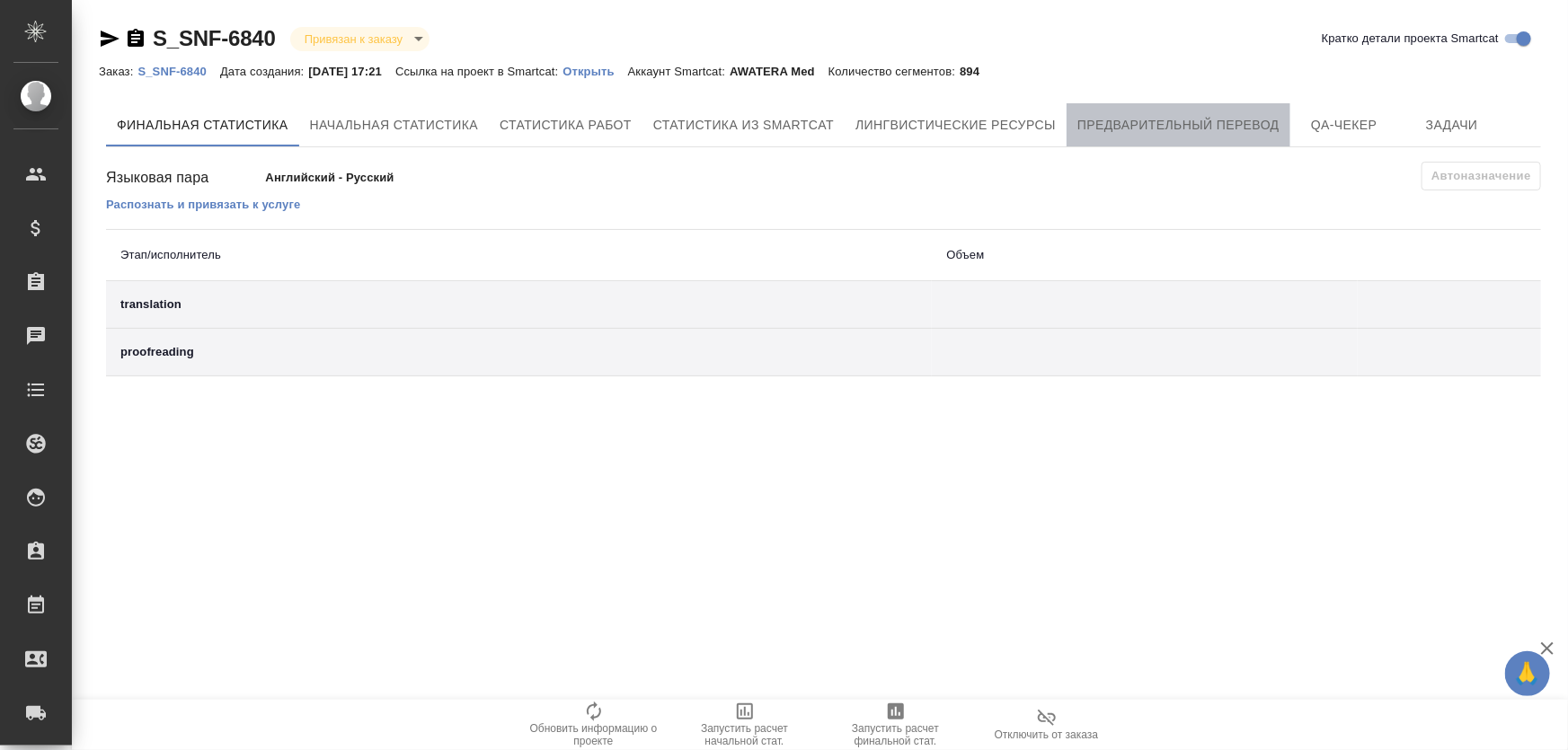
click at [1151, 119] on span "Предварительный перевод" at bounding box center [1178, 125] width 202 height 22
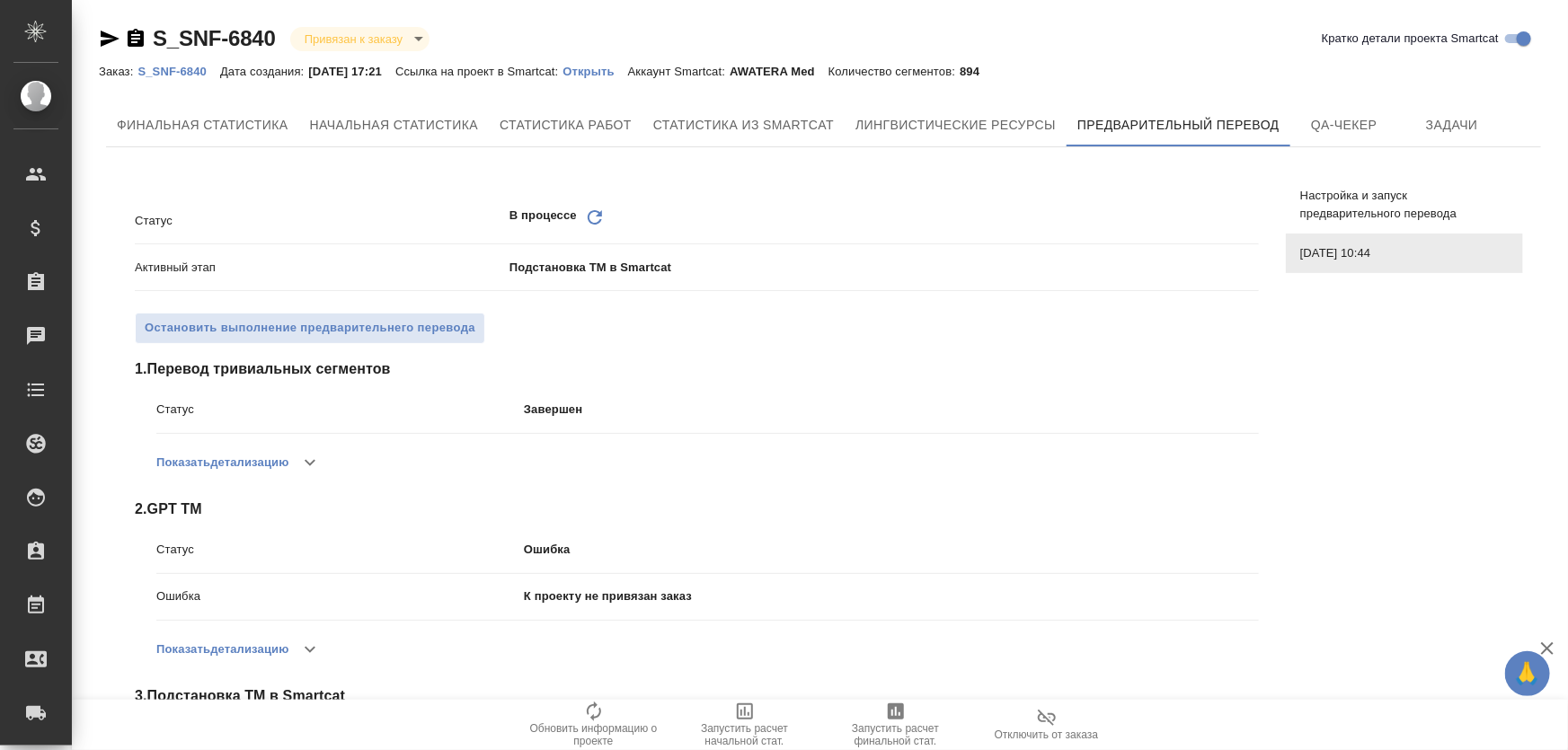
scroll to position [135, 0]
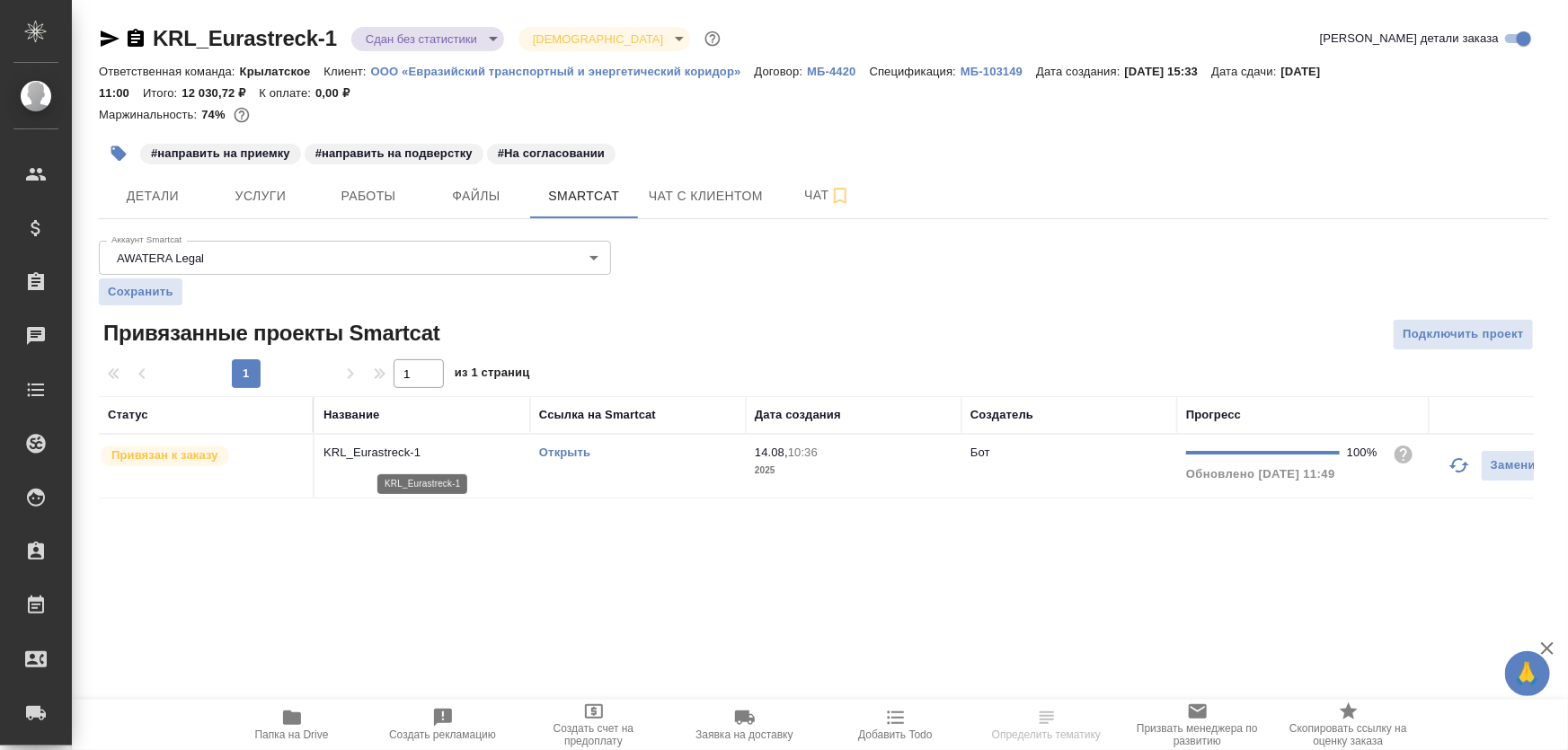
drag, startPoint x: 0, startPoint y: 0, endPoint x: 473, endPoint y: 453, distance: 654.9
click at [473, 453] on p "KRL_Eurastreck-1" at bounding box center [422, 453] width 198 height 18
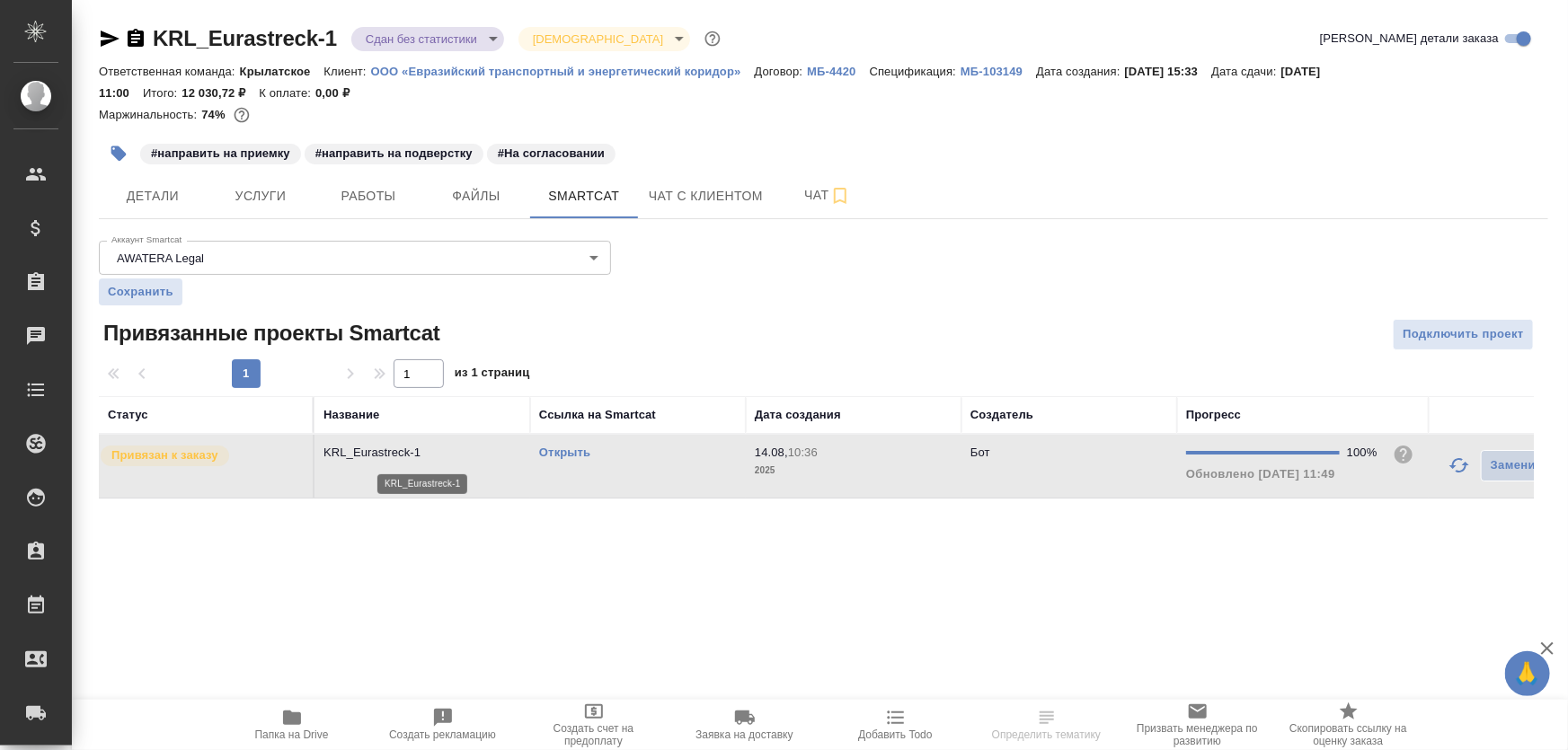
click at [473, 453] on p "KRL_Eurastreck-1" at bounding box center [422, 453] width 198 height 18
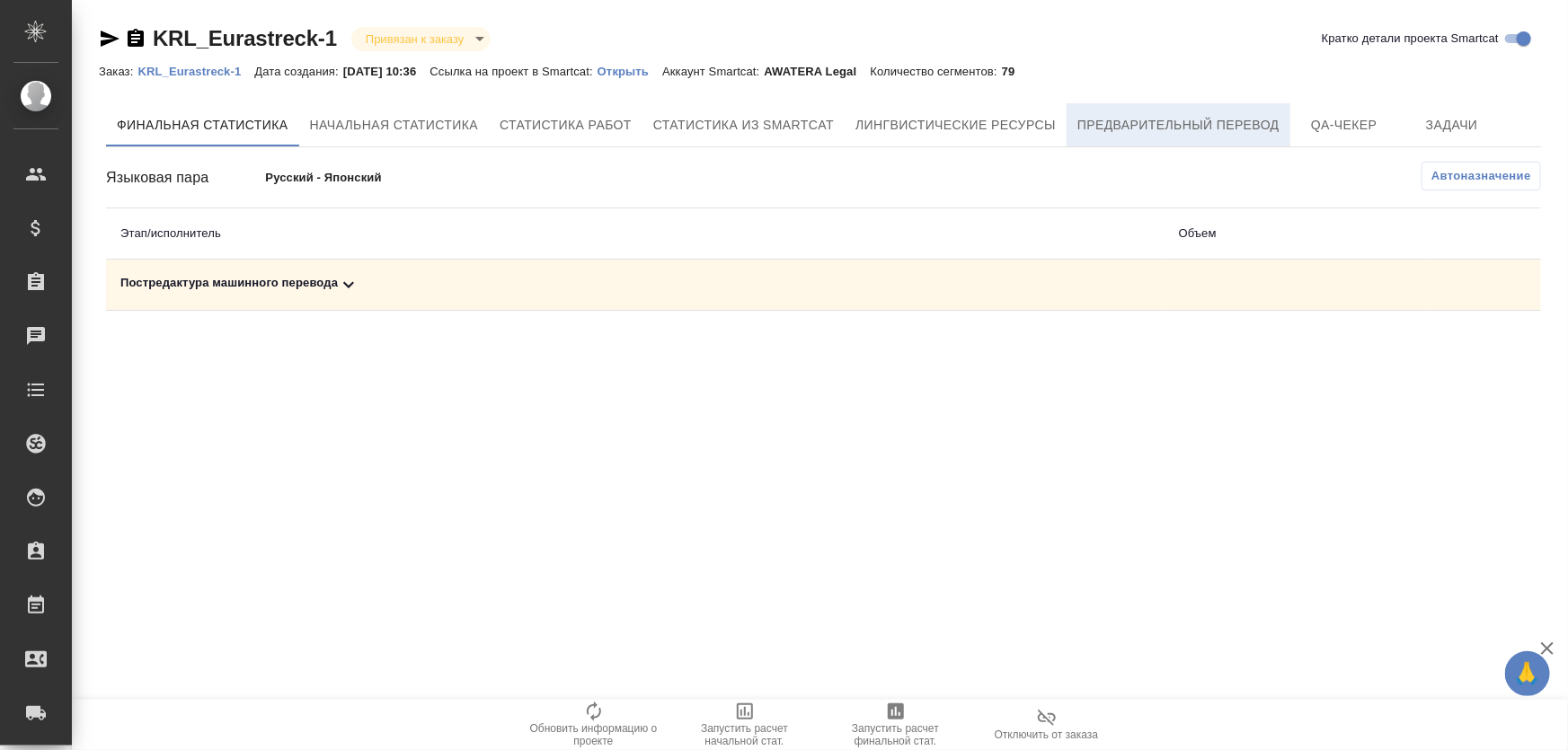
click at [1127, 131] on span "Предварительный перевод" at bounding box center [1178, 125] width 202 height 22
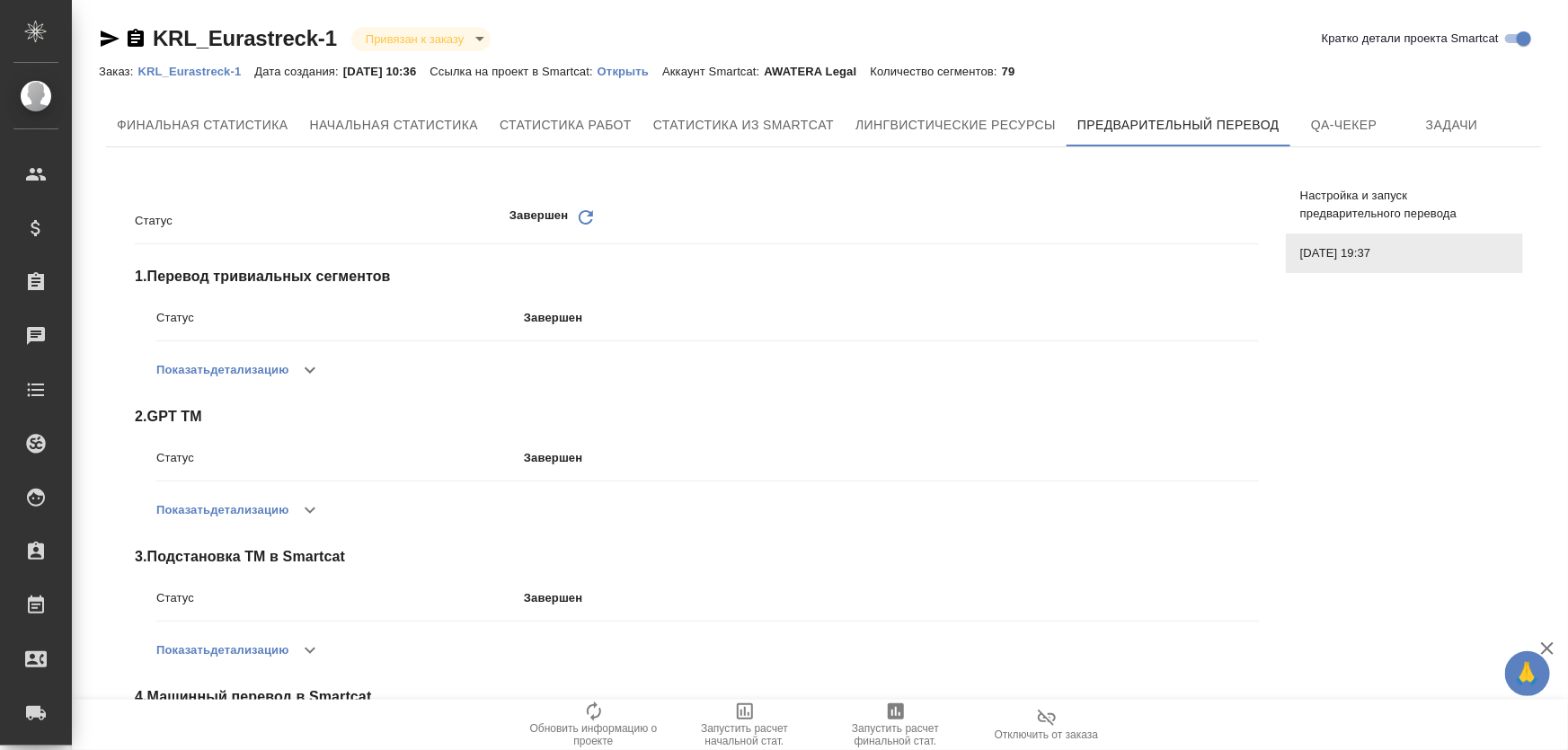
scroll to position [276, 0]
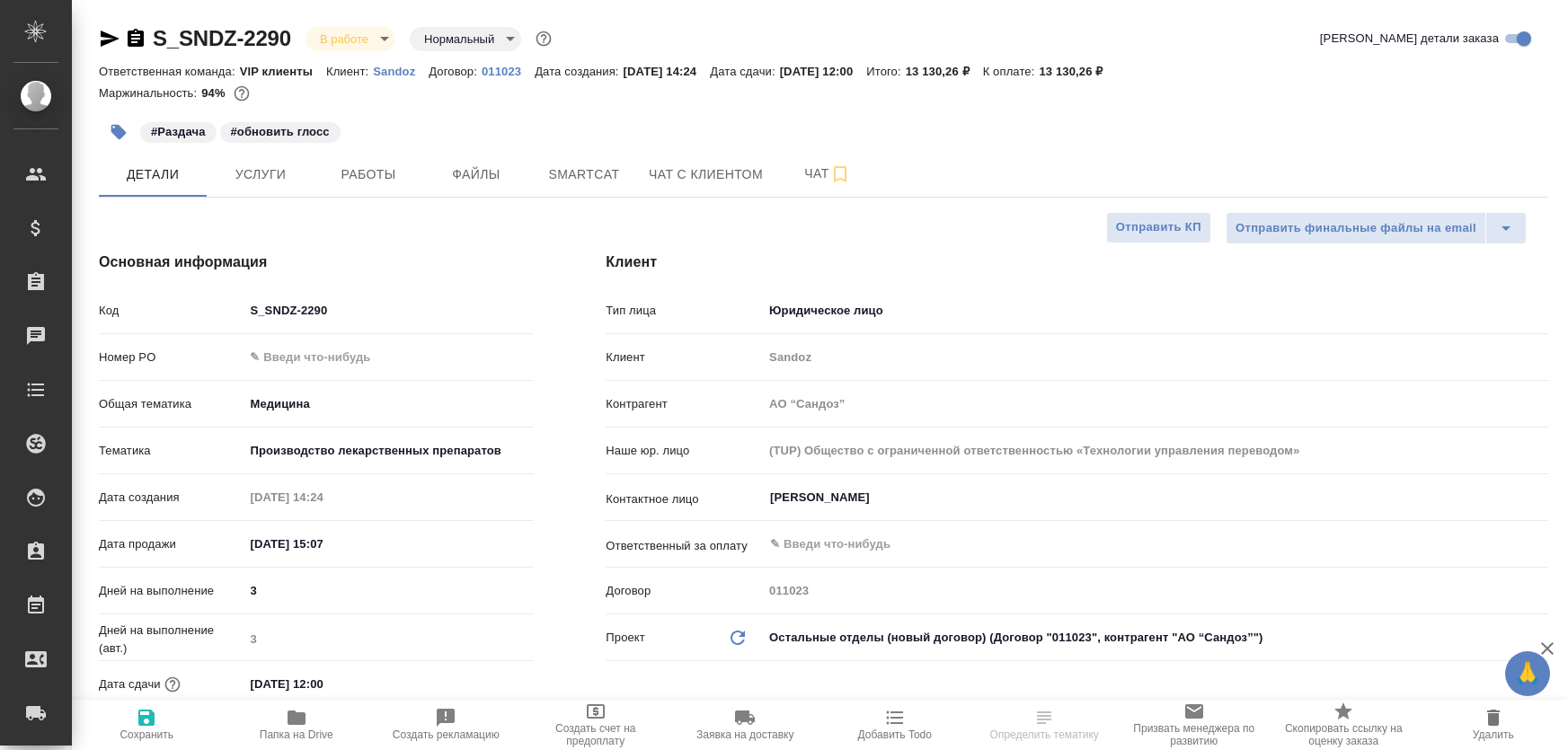
select select "RU"
drag, startPoint x: 0, startPoint y: 0, endPoint x: 605, endPoint y: 173, distance: 629.2
click at [605, 173] on span "Smartcat" at bounding box center [584, 175] width 86 height 22
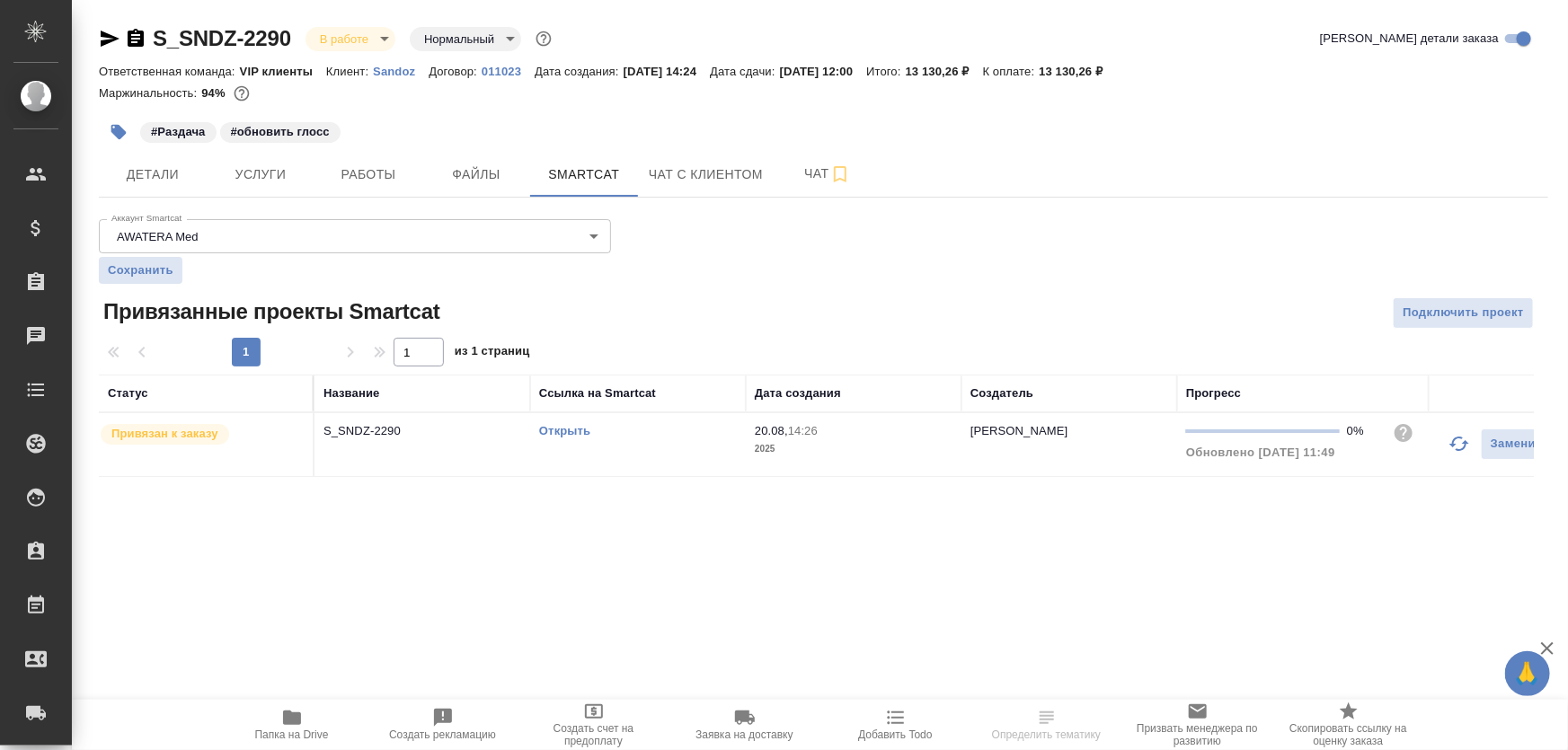
click at [467, 449] on td "S_SNDZ-2290" at bounding box center [422, 445] width 216 height 62
click at [466, 449] on td "S_SNDZ-2290" at bounding box center [422, 445] width 216 height 62
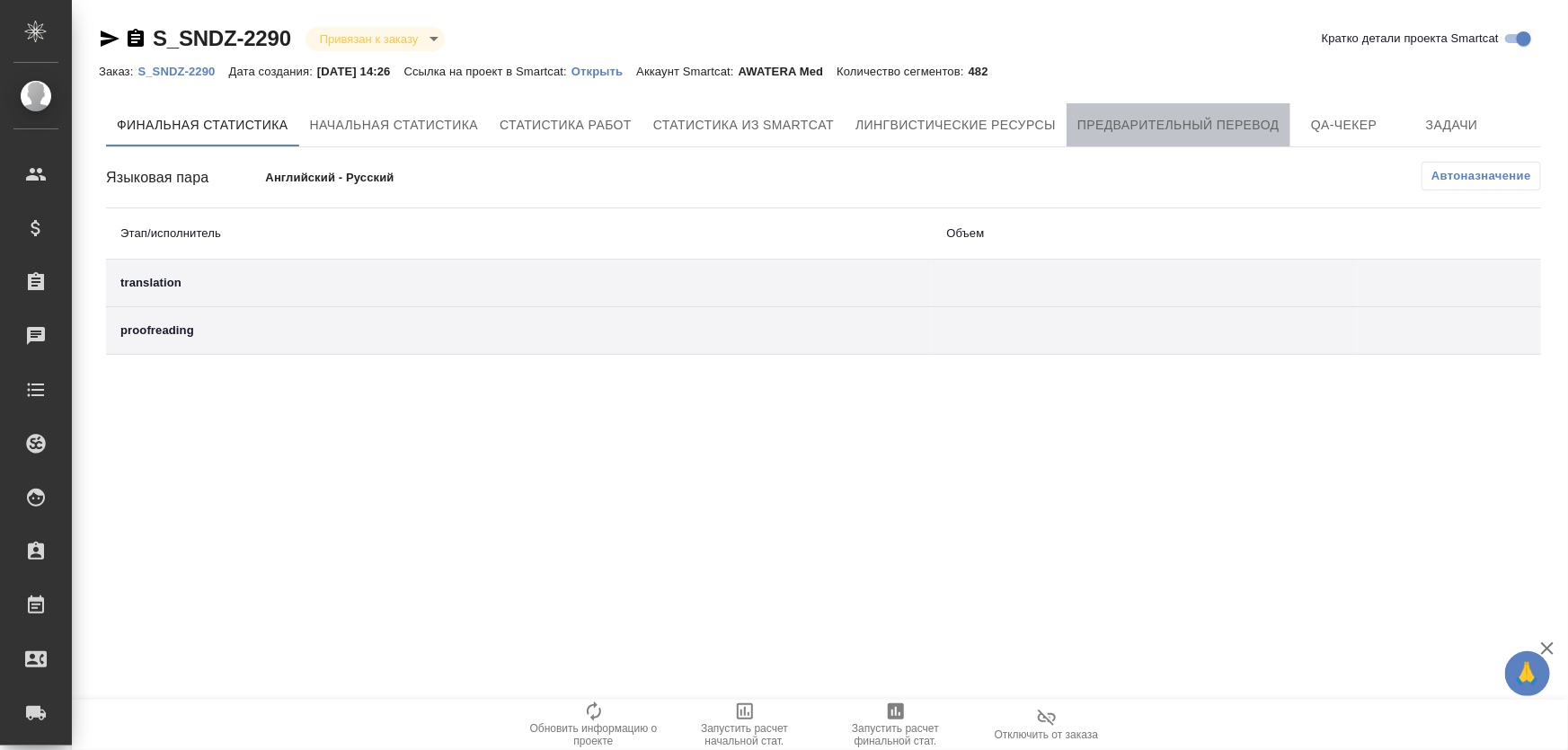
click at [1127, 142] on button "Предварительный перевод" at bounding box center [1177, 124] width 223 height 43
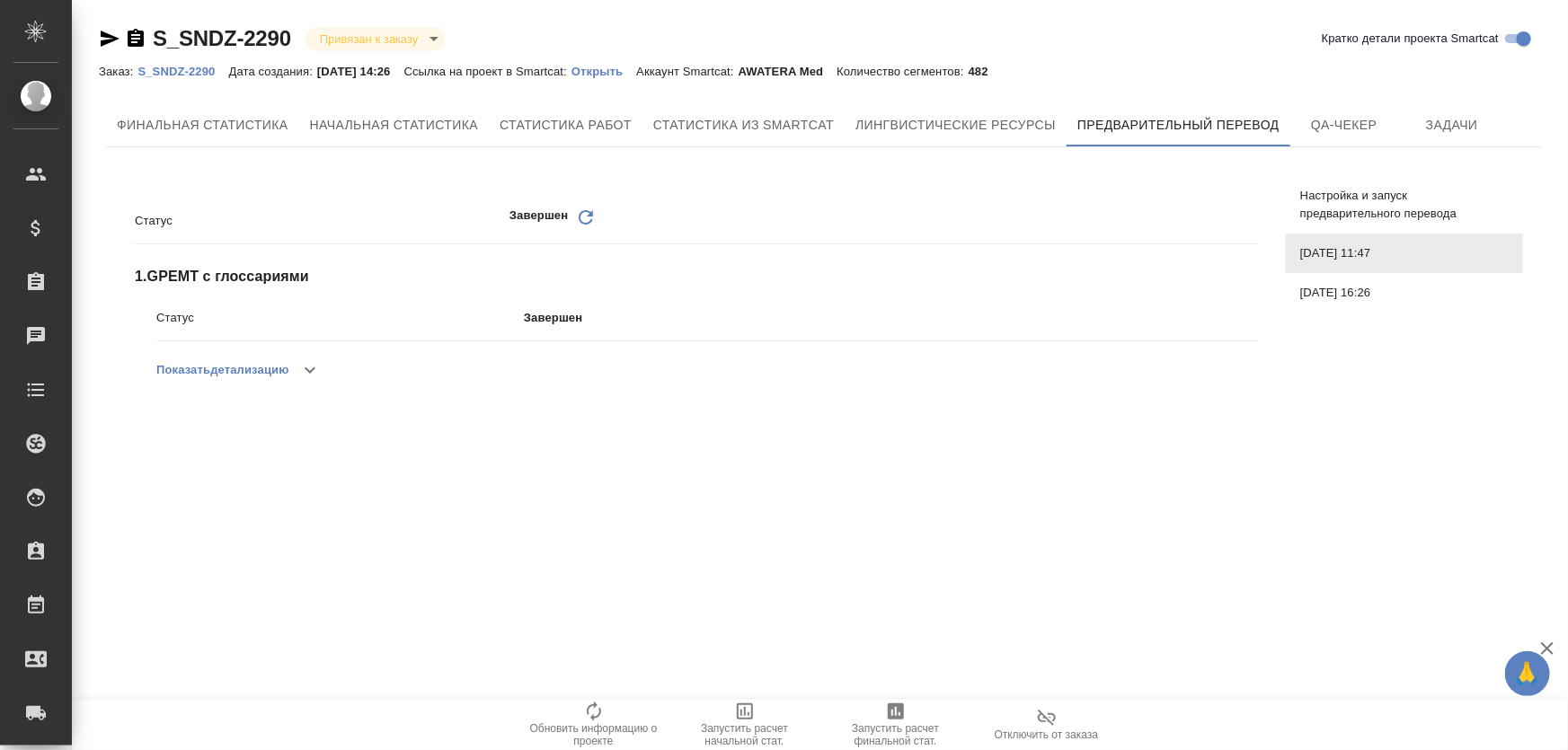
click at [298, 371] on button "button" at bounding box center [310, 369] width 43 height 43
click at [459, 417] on p "Завершен (0 сегментов)" at bounding box center [461, 417] width 194 height 18
click at [551, 520] on div ".cls-1 fill:#fff; AWATERA Zhukova Daria Клиенты Спецификации Заказы 2091 Чаты T…" at bounding box center [784, 375] width 1568 height 750
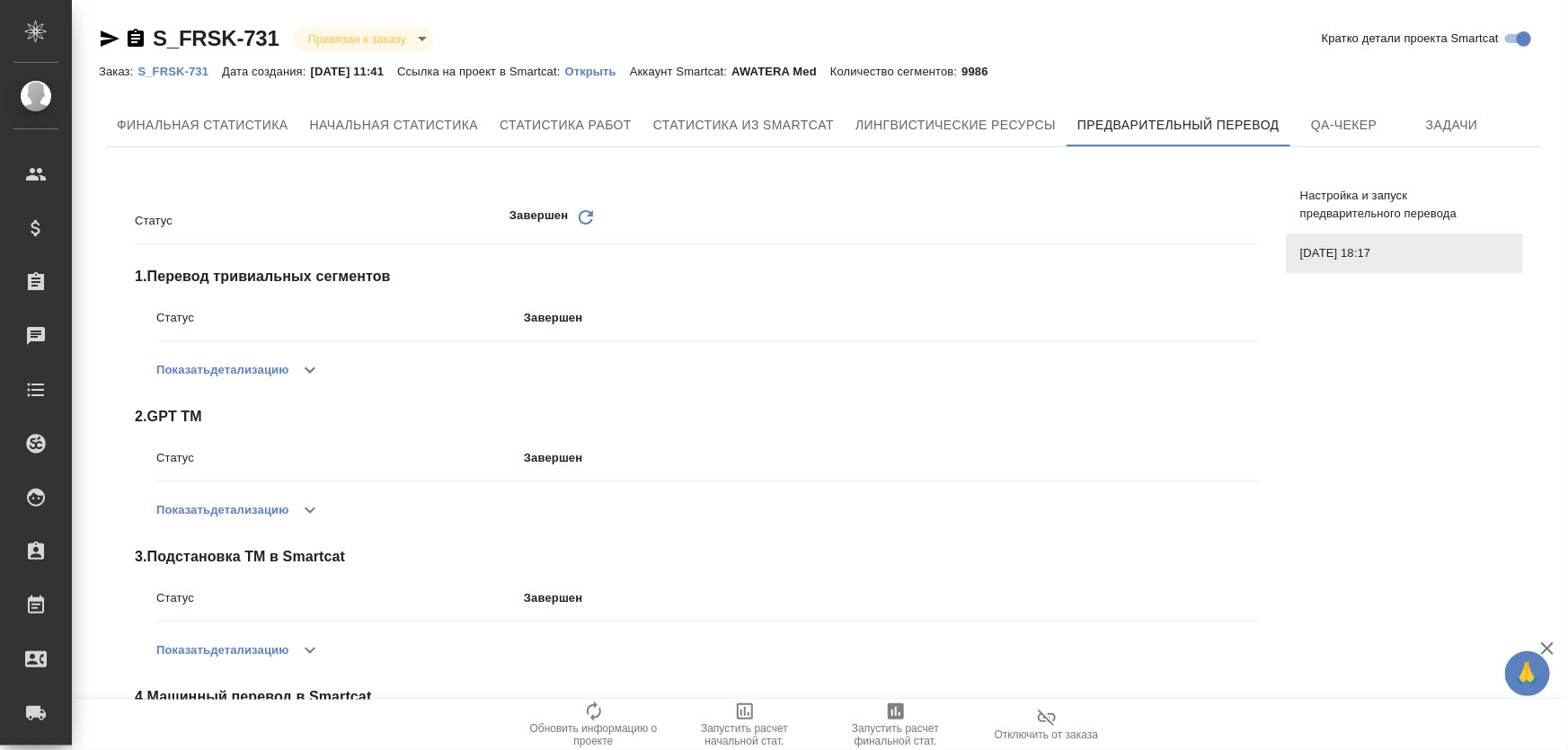
click at [188, 74] on p "S_FRSK-731" at bounding box center [180, 71] width 85 height 14
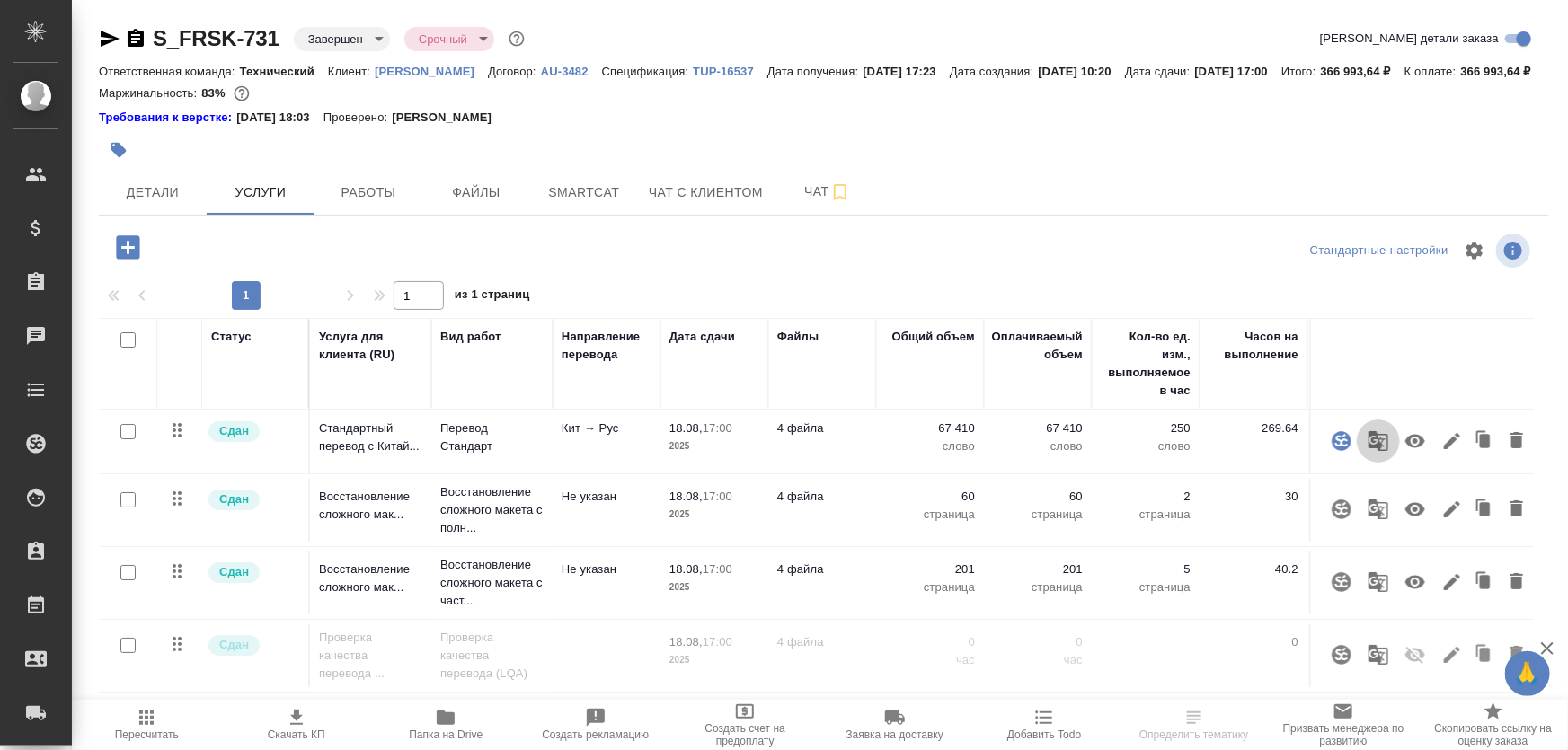
click at [1373, 451] on icon "button" at bounding box center [1379, 441] width 20 height 20
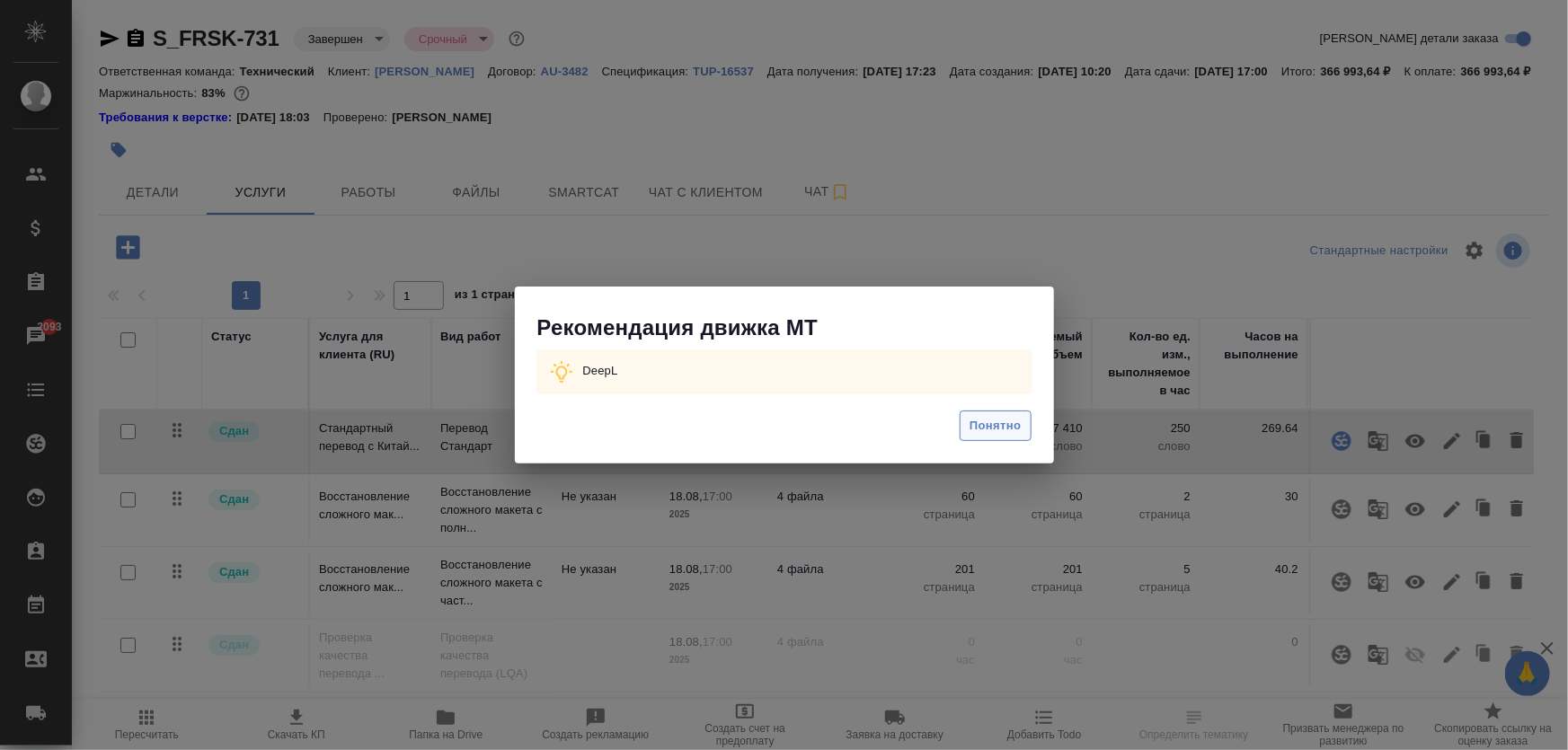
click at [985, 420] on span "Понятно" at bounding box center [995, 426] width 51 height 20
